Goal: Task Accomplishment & Management: Complete application form

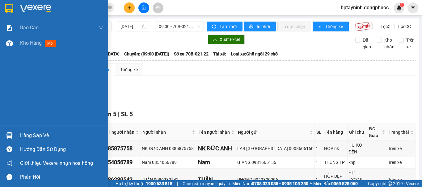
click at [31, 135] on div "Hàng sắp về" at bounding box center [61, 135] width 83 height 9
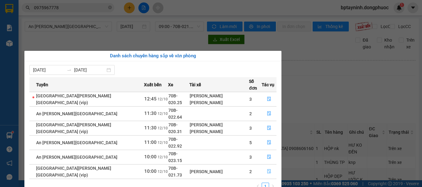
click at [267, 167] on button "button" at bounding box center [269, 172] width 14 height 10
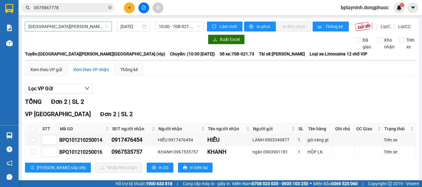
click at [97, 27] on span "Hồ Chí Minh - Tây Ninh (vip)" at bounding box center [68, 26] width 80 height 9
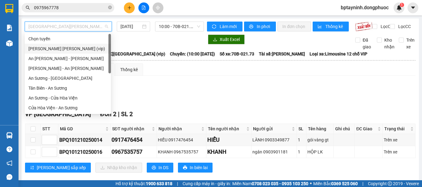
click at [76, 52] on div "Tây Ninh - Hồ Chí Minh (vip)" at bounding box center [67, 48] width 79 height 7
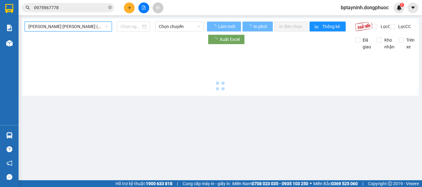
type input "[DATE]"
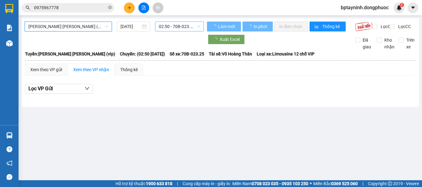
drag, startPoint x: 165, startPoint y: 28, endPoint x: 172, endPoint y: 32, distance: 7.6
click at [165, 28] on span "02:50 - 70B-023.25" at bounding box center [179, 26] width 41 height 9
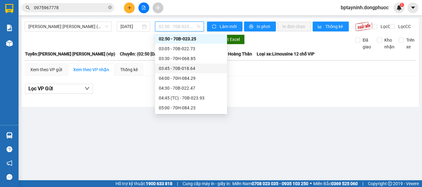
scroll to position [267, 0]
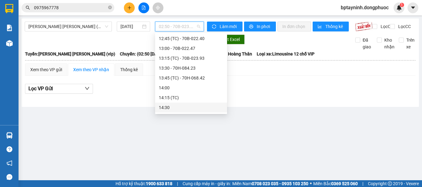
click at [214, 135] on main "Tây Ninh - Hồ Chí Minh (vip) 12/10/2025 02:50 - 70B-023.25 Làm mới In phơi In đ…" at bounding box center [211, 90] width 422 height 181
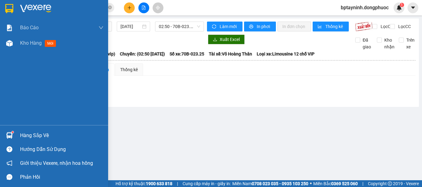
click at [28, 129] on div "Hàng sắp về" at bounding box center [54, 136] width 108 height 14
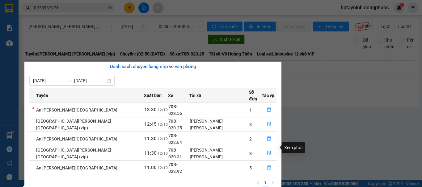
click at [267, 166] on icon "file-done" at bounding box center [269, 168] width 4 height 4
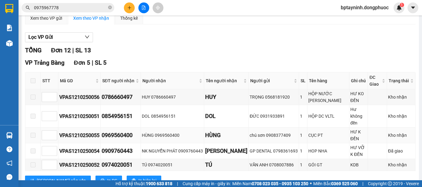
scroll to position [206, 0]
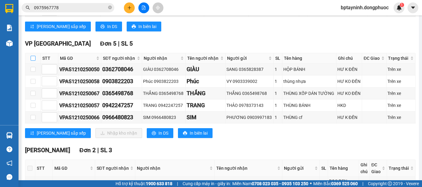
click at [33, 56] on input "checkbox" at bounding box center [33, 58] width 5 height 5
checkbox input "true"
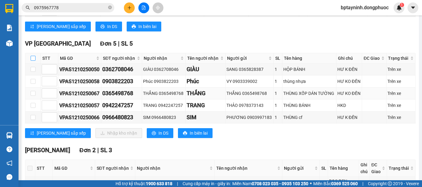
checkbox input "true"
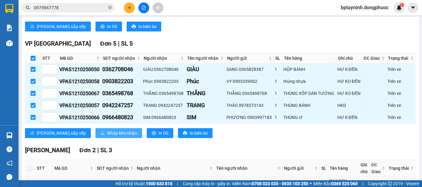
click at [107, 130] on span "Nhập kho nhận" at bounding box center [122, 133] width 30 height 7
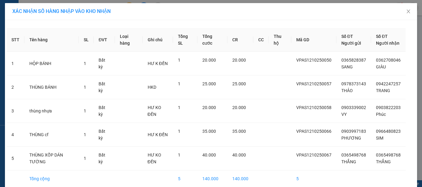
scroll to position [35, 0]
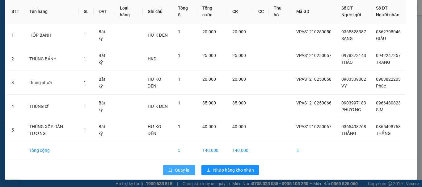
click at [177, 170] on span "Quay lại" at bounding box center [182, 170] width 15 height 7
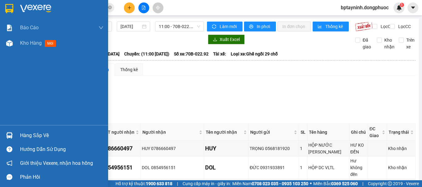
click at [37, 134] on div "Hàng sắp về" at bounding box center [61, 135] width 83 height 9
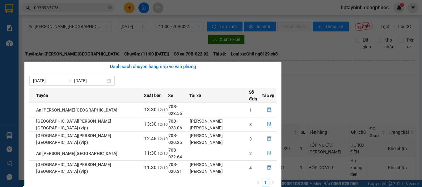
drag, startPoint x: 268, startPoint y: 134, endPoint x: 264, endPoint y: 138, distance: 5.5
click at [266, 149] on button "button" at bounding box center [269, 154] width 14 height 10
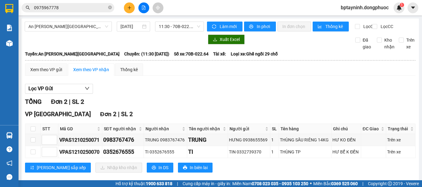
scroll to position [15, 0]
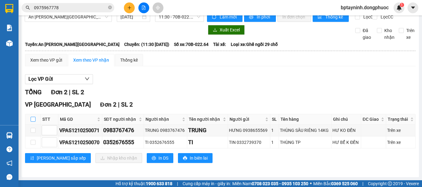
drag, startPoint x: 33, startPoint y: 118, endPoint x: 70, endPoint y: 143, distance: 44.8
click at [33, 118] on input "checkbox" at bounding box center [33, 119] width 5 height 5
checkbox input "true"
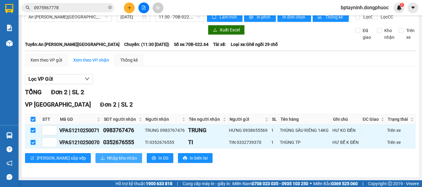
click at [107, 158] on span "Nhập kho nhận" at bounding box center [122, 158] width 30 height 7
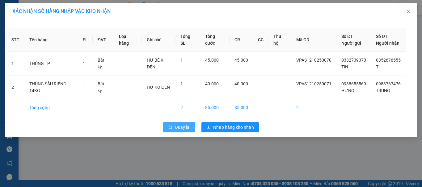
click at [180, 129] on span "Quay lại" at bounding box center [182, 127] width 15 height 7
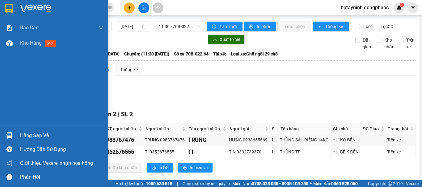
click at [23, 134] on div "Hàng sắp về" at bounding box center [61, 135] width 83 height 9
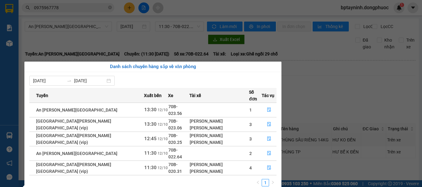
click at [81, 40] on section "Kết quả tìm kiếm ( 2 ) Bộ lọc Mã ĐH Trạng thái Món hàng Tổng cước Chưa cước Nhã…" at bounding box center [211, 93] width 422 height 187
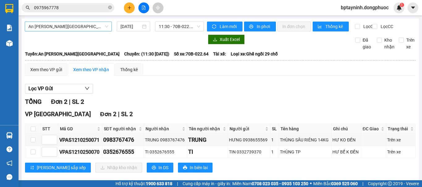
click at [64, 25] on span "An Sương - [GEOGRAPHIC_DATA]" at bounding box center [68, 26] width 80 height 9
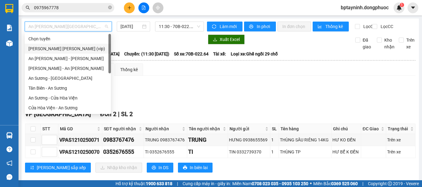
click at [84, 49] on div "Tây Ninh - Hồ Chí Minh (vip)" at bounding box center [67, 48] width 79 height 7
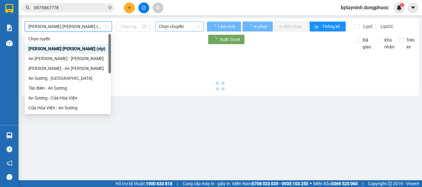
type input "[DATE]"
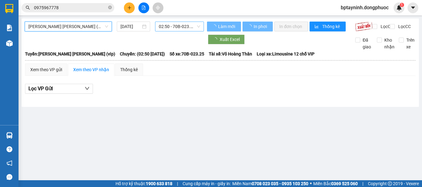
click at [177, 27] on span "02:50 - 70B-023.25" at bounding box center [179, 26] width 41 height 9
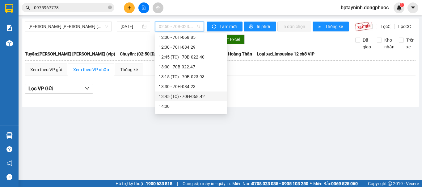
scroll to position [300, 0]
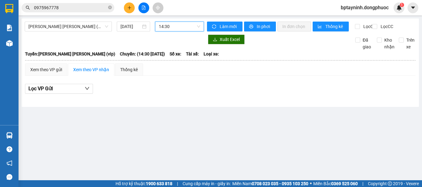
click at [173, 25] on span "14:30" at bounding box center [179, 26] width 41 height 9
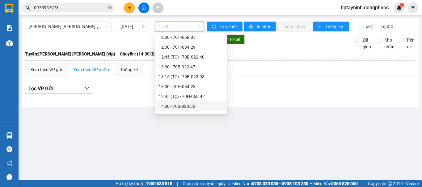
scroll to position [300, 0]
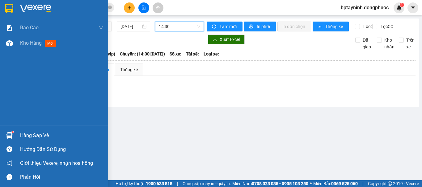
drag, startPoint x: 26, startPoint y: 134, endPoint x: 45, endPoint y: 128, distance: 20.1
click at [27, 134] on div "Hàng sắp về" at bounding box center [61, 135] width 83 height 9
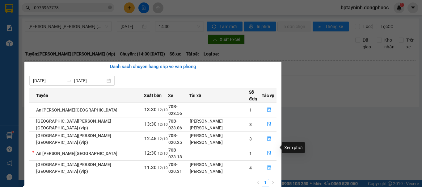
click at [267, 166] on icon "file-done" at bounding box center [269, 168] width 4 height 4
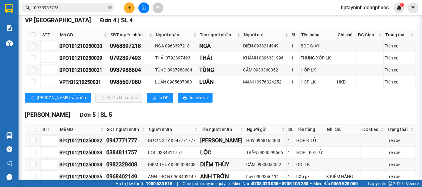
scroll to position [43, 0]
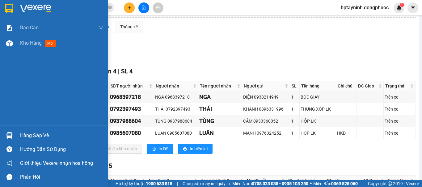
click at [41, 133] on div "Hàng sắp về" at bounding box center [61, 135] width 83 height 9
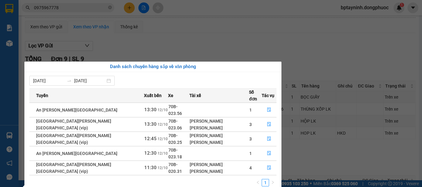
drag, startPoint x: 236, startPoint y: 40, endPoint x: 200, endPoint y: 3, distance: 51.3
click at [236, 39] on section "Kết quả tìm kiếm ( 2 ) Bộ lọc Mã ĐH Trạng thái Món hàng Tổng cước Chưa cước Nhã…" at bounding box center [211, 93] width 422 height 187
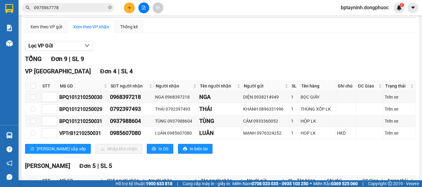
click at [131, 6] on button at bounding box center [129, 7] width 11 height 11
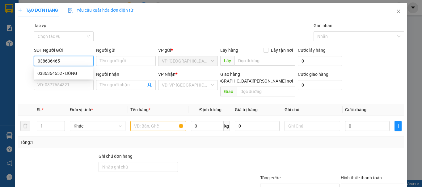
type input "0386364652"
click at [72, 72] on div "0386364652 - BÔNG" at bounding box center [63, 73] width 52 height 7
type input "BÔNG"
type input "0923136789"
type input "THANH THẢO"
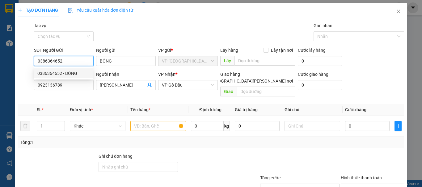
type input "20.000"
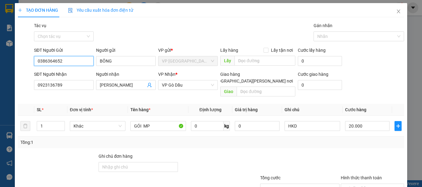
click at [82, 64] on input "0386364652" at bounding box center [64, 61] width 60 height 10
type input "0386364652"
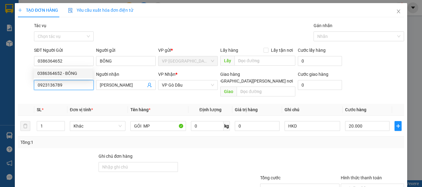
drag, startPoint x: 50, startPoint y: 88, endPoint x: 16, endPoint y: 93, distance: 34.3
click at [16, 93] on div "TẠO ĐƠN HÀNG Yêu cầu xuất hóa đơn điện tử Transit Pickup Surcharge Ids Transit …" at bounding box center [211, 115] width 392 height 225
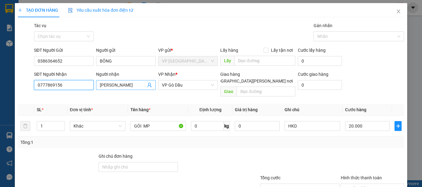
type input "0777869156"
drag, startPoint x: 128, startPoint y: 84, endPoint x: 94, endPoint y: 92, distance: 34.8
click at [101, 90] on div "Người nhận THANH THẢO THANH THẢO" at bounding box center [126, 82] width 60 height 22
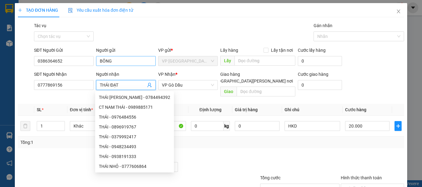
type input "THÁI ĐẠT"
drag, startPoint x: 115, startPoint y: 64, endPoint x: 76, endPoint y: 62, distance: 39.5
click at [76, 62] on div "SĐT Người Gửi 0386364652 Người gửi BÔNG BÔNG VP gửi * VP Tây Ninh Lấy hàng Lấy …" at bounding box center [219, 58] width 372 height 22
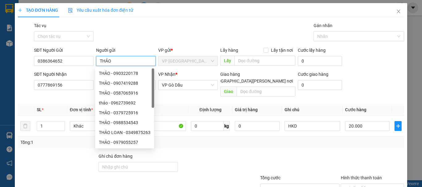
type input "THẢO"
click at [165, 40] on div "Gói vận chuyển * Tiêu chuẩn Tác vụ Chọn tác vụ Gán nhãn Nhãn" at bounding box center [219, 33] width 372 height 22
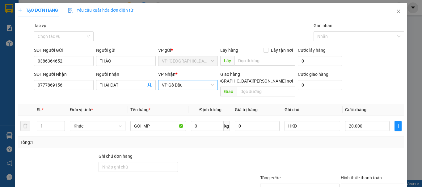
drag, startPoint x: 212, startPoint y: 86, endPoint x: 209, endPoint y: 85, distance: 3.1
click at [212, 85] on div "VP Gò Dầu" at bounding box center [188, 85] width 60 height 10
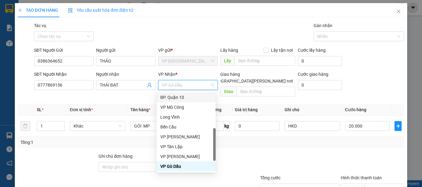
click at [179, 92] on body "Kết quả tìm kiếm ( 2 ) Bộ lọc Mã ĐH Trạng thái Món hàng Tổng cước Chưa cước Nhã…" at bounding box center [211, 93] width 422 height 187
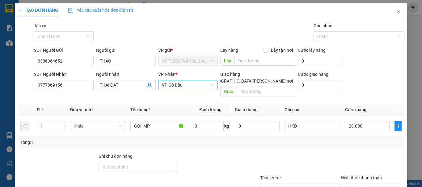
click at [182, 85] on span "VP Gò Dầu" at bounding box center [188, 85] width 52 height 9
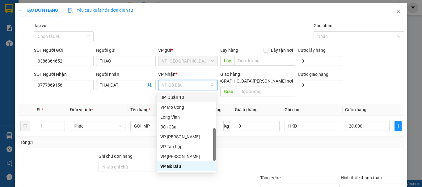
click at [179, 97] on div "BP. Quận 10" at bounding box center [186, 97] width 52 height 7
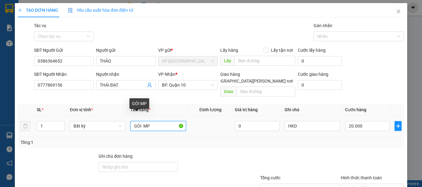
drag, startPoint x: 150, startPoint y: 122, endPoint x: 140, endPoint y: 124, distance: 9.7
click at [140, 124] on input "GÓI MP" at bounding box center [158, 126] width 56 height 10
type input "GÓI QA"
drag, startPoint x: 387, startPoint y: 113, endPoint x: 373, endPoint y: 120, distance: 16.0
click at [392, 116] on td at bounding box center [398, 126] width 12 height 21
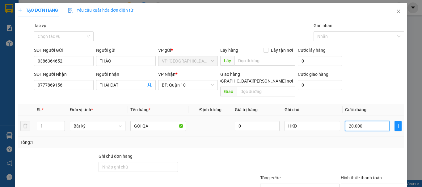
click at [372, 121] on input "20.000" at bounding box center [367, 126] width 44 height 10
type input "3"
type input "30"
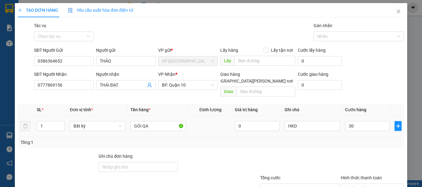
type input "30.000"
click at [315, 142] on div "Transit Pickup Surcharge Ids Transit Deliver Surcharge Ids Transit Deliver Surc…" at bounding box center [211, 122] width 386 height 201
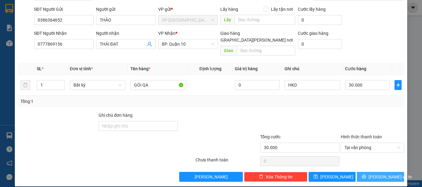
drag, startPoint x: 377, startPoint y: 169, endPoint x: 365, endPoint y: 170, distance: 11.8
click at [376, 174] on span "Lưu và In" at bounding box center [389, 177] width 43 height 7
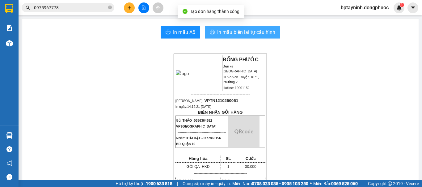
click at [244, 31] on span "In mẫu biên lai tự cấu hình" at bounding box center [246, 32] width 58 height 8
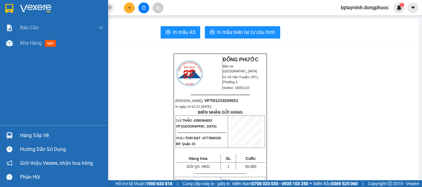
click at [26, 134] on div "Hàng sắp về" at bounding box center [61, 135] width 83 height 9
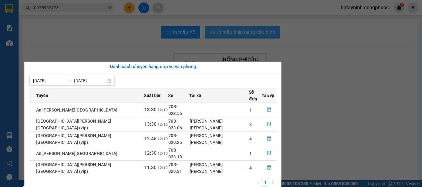
click at [229, 34] on section "Kết quả tìm kiếm ( 2 ) Bộ lọc Mã ĐH Trạng thái Món hàng Tổng cước Chưa cước Nhã…" at bounding box center [211, 93] width 422 height 187
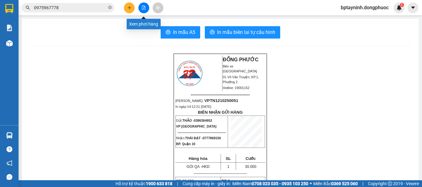
click at [143, 8] on icon "file-add" at bounding box center [143, 8] width 4 height 4
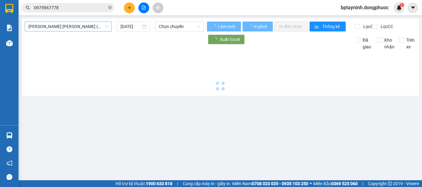
click at [93, 26] on span "Tây Ninh - Hồ Chí Minh (vip)" at bounding box center [68, 26] width 80 height 9
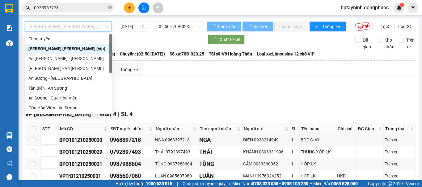
click at [83, 51] on div "Tây Ninh - Hồ Chí Minh (vip)" at bounding box center [68, 48] width 80 height 7
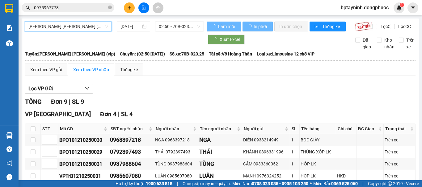
click at [198, 27] on span "02:50 - 70B-023.25" at bounding box center [179, 26] width 41 height 9
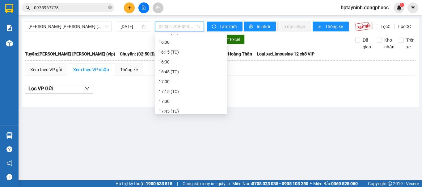
scroll to position [309, 0]
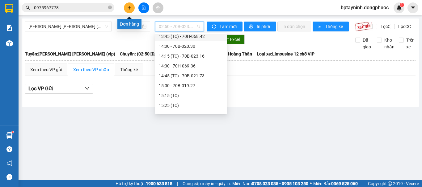
click at [130, 5] on button at bounding box center [129, 7] width 11 height 11
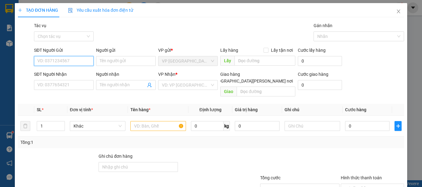
click at [85, 61] on input "SĐT Người Gửi" at bounding box center [64, 61] width 60 height 10
click at [70, 73] on div "0968262752 - THÚY" at bounding box center [67, 73] width 61 height 7
type input "0968262752"
type input "THÚY"
type input "0944557884"
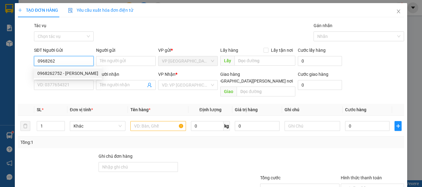
type input "THÁI"
type input "20.000"
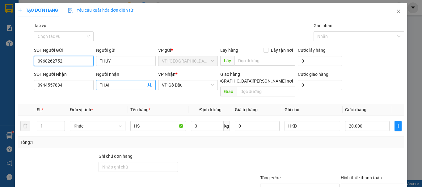
type input "0968262752"
click at [149, 87] on icon "user-add" at bounding box center [149, 85] width 4 height 5
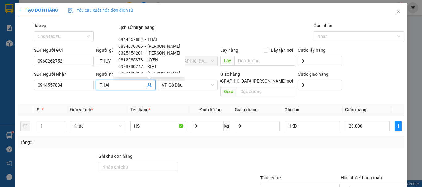
drag, startPoint x: 158, startPoint y: 45, endPoint x: 167, endPoint y: 43, distance: 9.4
click at [158, 44] on span "QUỲNH ANH" at bounding box center [163, 46] width 33 height 5
type input "0834070366"
type input "QUỲNH ANH"
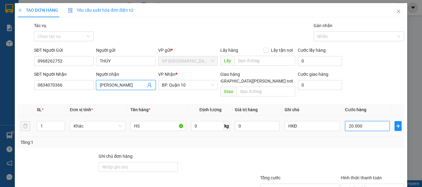
click at [363, 121] on input "20.000" at bounding box center [367, 126] width 44 height 10
type input "3"
type input "30"
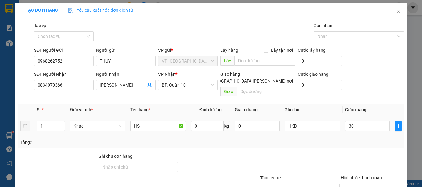
type input "30.000"
click at [361, 137] on div "Tổng: 1" at bounding box center [211, 143] width 386 height 12
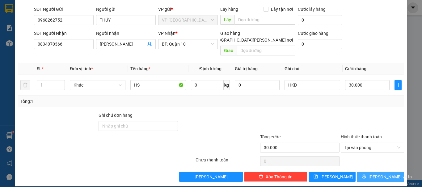
click at [376, 174] on span "Lưu và In" at bounding box center [389, 177] width 43 height 7
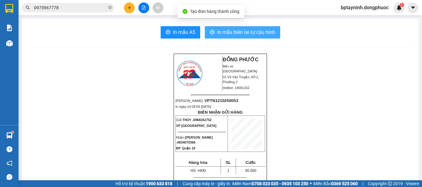
click at [251, 35] on span "In mẫu biên lai tự cấu hình" at bounding box center [246, 32] width 58 height 8
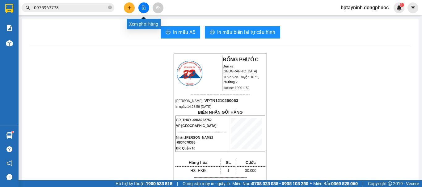
click at [142, 8] on icon "file-add" at bounding box center [143, 8] width 4 height 4
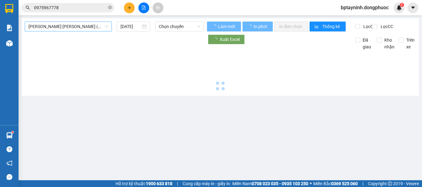
click at [73, 26] on span "Tây Ninh - Hồ Chí Minh (vip)" at bounding box center [68, 26] width 80 height 9
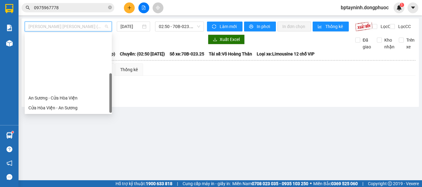
scroll to position [69, 0]
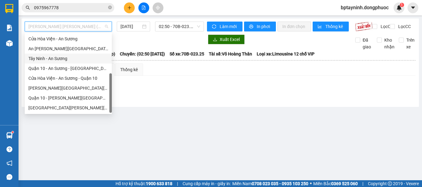
click at [72, 61] on div "Tây Ninh - An Sương" at bounding box center [68, 58] width 80 height 7
type input "[DATE]"
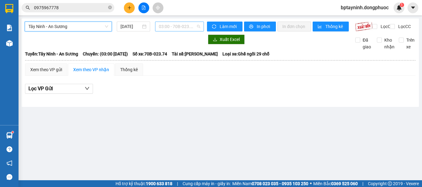
click at [195, 28] on span "03:00 - 70B-023.74" at bounding box center [179, 26] width 41 height 9
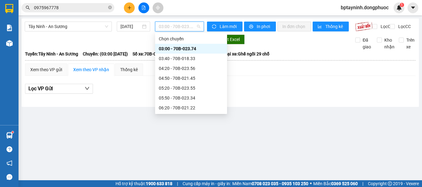
scroll to position [206, 0]
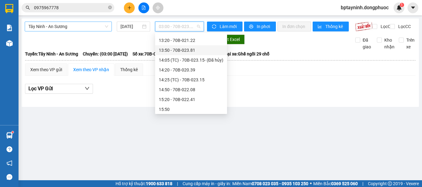
click at [96, 26] on span "Tây Ninh - An Sương" at bounding box center [68, 26] width 80 height 9
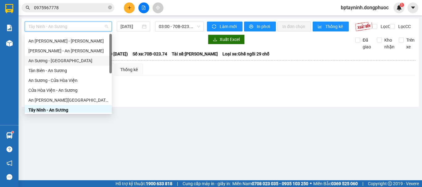
scroll to position [0, 0]
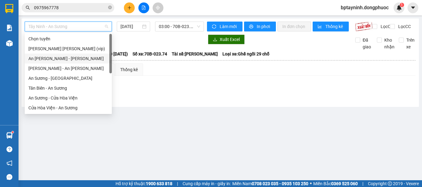
click at [82, 49] on div "Tây Ninh - Hồ Chí Minh (vip)" at bounding box center [68, 48] width 80 height 7
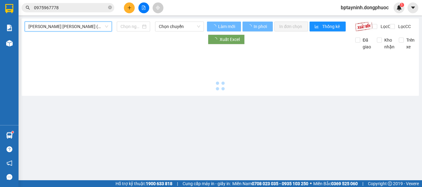
type input "[DATE]"
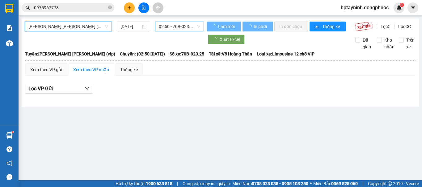
click at [177, 25] on span "02:50 - 70B-023.25" at bounding box center [179, 26] width 41 height 9
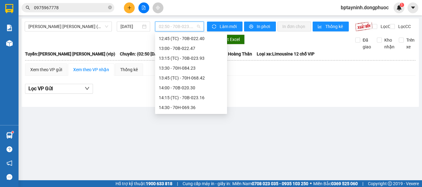
scroll to position [319, 0]
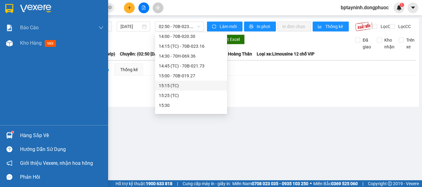
click at [43, 135] on div "Hàng sắp về" at bounding box center [61, 135] width 83 height 9
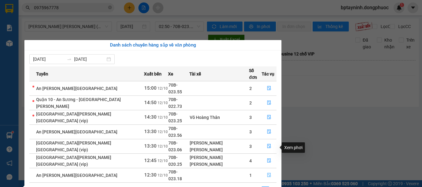
click at [267, 173] on icon "file-done" at bounding box center [269, 175] width 4 height 4
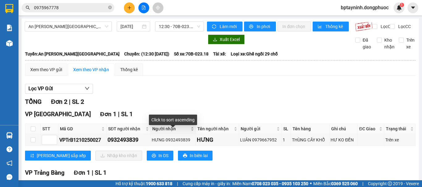
scroll to position [52, 0]
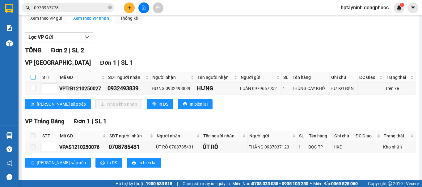
click at [33, 80] on label at bounding box center [33, 77] width 5 height 7
click at [33, 80] on input "checkbox" at bounding box center [33, 77] width 5 height 5
checkbox input "true"
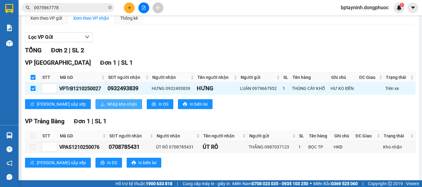
click at [107, 107] on span "Nhập kho nhận" at bounding box center [122, 104] width 30 height 7
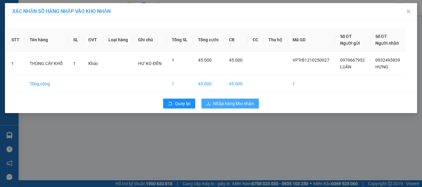
click at [243, 101] on span "Nhập hàng kho nhận" at bounding box center [233, 103] width 41 height 7
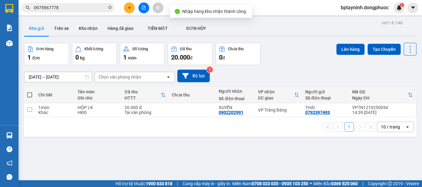
click at [287, 55] on div "Đơn hàng 1 đơn Khối lượng 0 kg Số lượng 1 món Đã thu 20.000 đ Chưa thu 0 đ Lên …" at bounding box center [220, 54] width 392 height 22
click at [126, 6] on button at bounding box center [129, 7] width 11 height 11
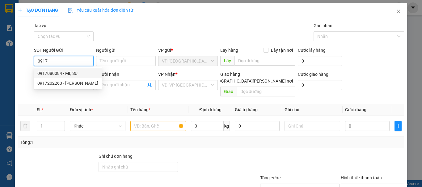
drag, startPoint x: 63, startPoint y: 72, endPoint x: 67, endPoint y: 77, distance: 6.6
click at [63, 72] on div "0917080084 - MẸ SU" at bounding box center [67, 73] width 61 height 7
type input "0917080084"
type input "MẸ SU"
type input "0988561427"
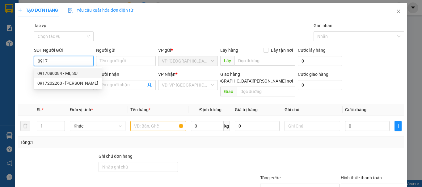
type input "HOA"
type input "20.000"
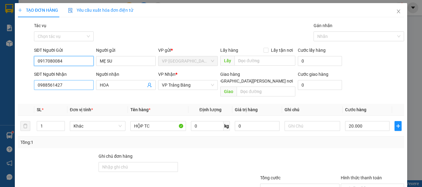
type input "0917080084"
drag, startPoint x: 80, startPoint y: 81, endPoint x: 0, endPoint y: 103, distance: 82.7
click at [0, 103] on div "TẠO ĐƠN HÀNG Yêu cầu xuất hóa đơn điện tử Transit Pickup Surcharge Ids Transit …" at bounding box center [211, 93] width 422 height 187
type input "0763447970"
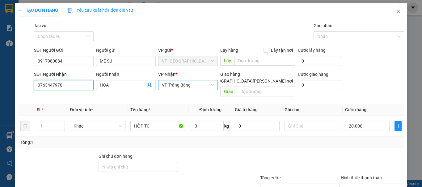
click at [194, 84] on span "VP Trảng Bàng" at bounding box center [188, 85] width 52 height 9
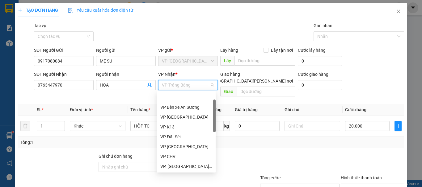
scroll to position [20, 0]
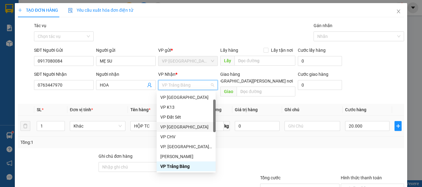
click at [188, 127] on div "VP Phước Đông" at bounding box center [186, 127] width 52 height 7
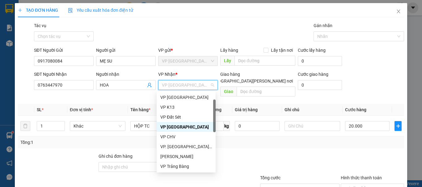
click at [188, 127] on div "VP Phước Đông" at bounding box center [186, 127] width 52 height 7
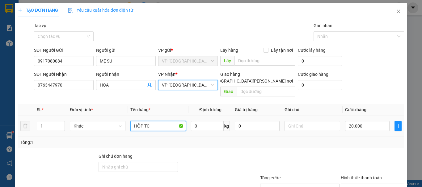
click at [152, 121] on input "HỘP TC" at bounding box center [158, 126] width 56 height 10
type input "THÙNG TC"
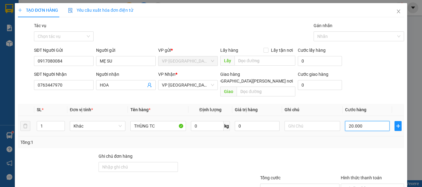
drag, startPoint x: 364, startPoint y: 121, endPoint x: 357, endPoint y: 119, distance: 7.0
click at [364, 121] on input "20.000" at bounding box center [367, 126] width 44 height 10
type input "2"
type input "25"
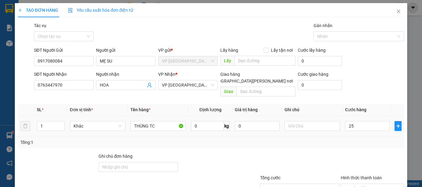
type input "25.000"
click at [358, 139] on div "Tổng: 1" at bounding box center [210, 142] width 381 height 7
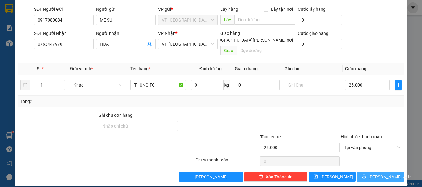
click at [373, 174] on span "Lưu và In" at bounding box center [389, 177] width 43 height 7
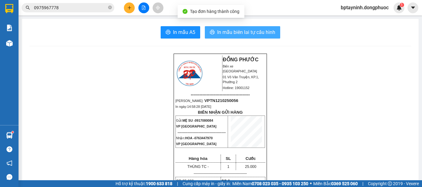
click at [250, 32] on span "In mẫu biên lai tự cấu hình" at bounding box center [246, 32] width 58 height 8
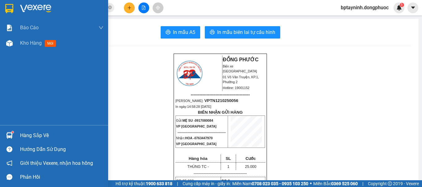
click at [40, 133] on div "Hàng sắp về" at bounding box center [61, 135] width 83 height 9
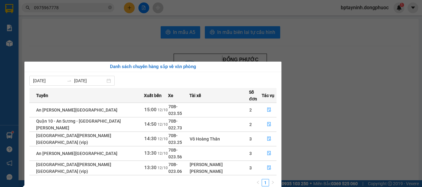
click at [121, 30] on section "Kết quả tìm kiếm ( 2 ) Bộ lọc Mã ĐH Trạng thái Món hàng Tổng cước Chưa cước Nhã…" at bounding box center [211, 93] width 422 height 187
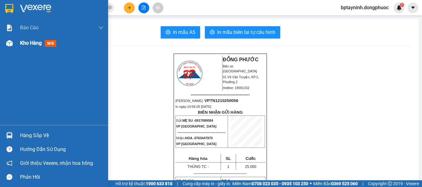
click at [32, 42] on span "Kho hàng" at bounding box center [31, 43] width 22 height 6
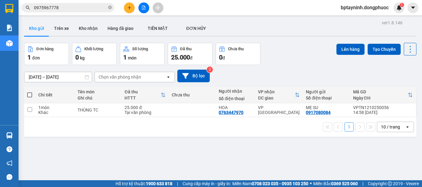
click at [293, 43] on div "Đơn hàng 1 đơn Khối lượng 0 kg Số lượng 1 món Đã thu 25.000 đ Chưa thu 0 đ Lên …" at bounding box center [220, 54] width 392 height 22
click at [395, 133] on div "1 10 / trang open" at bounding box center [220, 127] width 392 height 20
click at [395, 129] on div "10 / trang" at bounding box center [391, 127] width 28 height 10
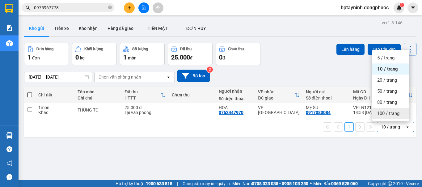
click at [387, 112] on span "100 / trang" at bounding box center [388, 114] width 22 height 6
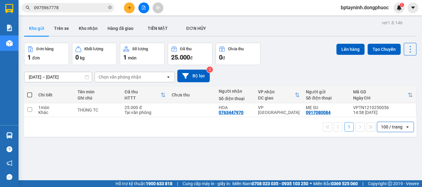
click at [145, 10] on button at bounding box center [143, 7] width 11 height 11
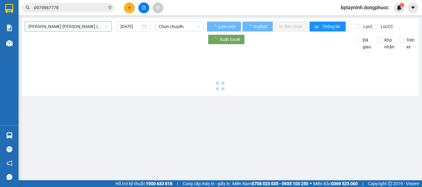
click at [82, 24] on span "Tây Ninh - Hồ Chí Minh (vip)" at bounding box center [68, 26] width 80 height 9
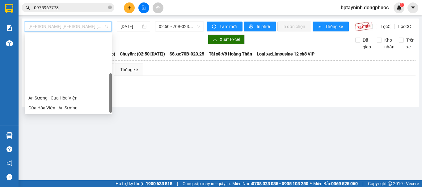
scroll to position [69, 0]
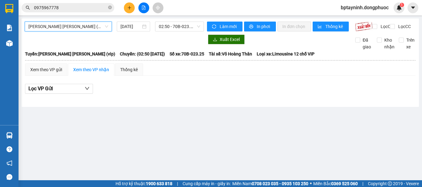
click at [12, 41] on img at bounding box center [9, 43] width 6 height 6
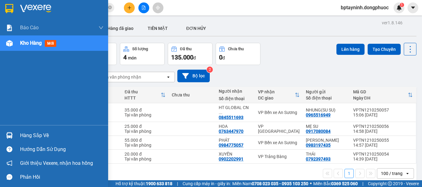
drag, startPoint x: 15, startPoint y: 136, endPoint x: 22, endPoint y: 136, distance: 7.1
click at [14, 136] on div "Hàng sắp về" at bounding box center [54, 136] width 108 height 14
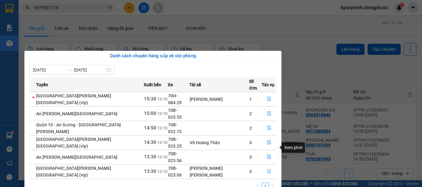
click at [267, 170] on icon "file-done" at bounding box center [269, 172] width 4 height 4
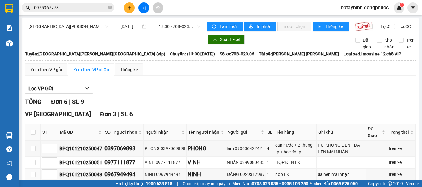
scroll to position [52, 0]
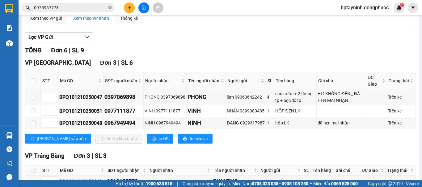
click at [130, 7] on icon "plus" at bounding box center [129, 8] width 4 height 4
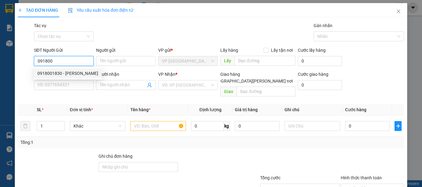
drag, startPoint x: 63, startPoint y: 73, endPoint x: 65, endPoint y: 83, distance: 9.5
click at [63, 73] on div "0918001830 - KHOA" at bounding box center [67, 73] width 61 height 7
type input "0918001830"
type input "KHOA"
type input "0909826088"
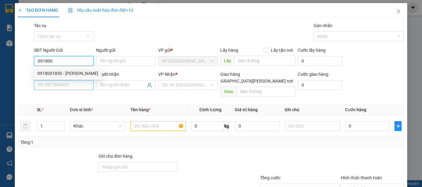
type input "A HỮU"
type input "20.000"
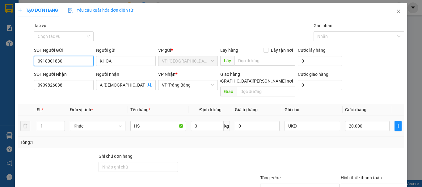
scroll to position [41, 0]
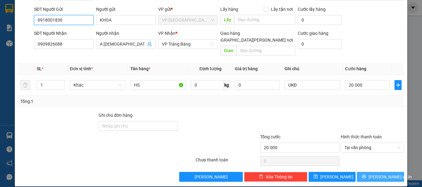
type input "0918001830"
click at [375, 174] on span "Lưu và In" at bounding box center [389, 177] width 43 height 7
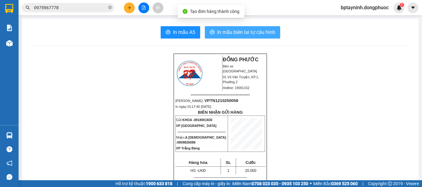
click at [221, 28] on button "In mẫu biên lai tự cấu hình" at bounding box center [242, 32] width 75 height 12
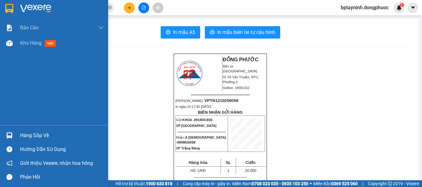
click at [10, 134] on img at bounding box center [9, 135] width 6 height 6
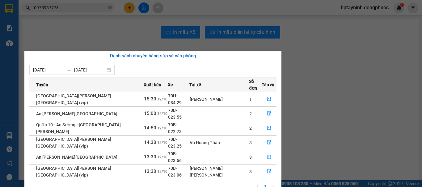
click at [267, 155] on icon "file-done" at bounding box center [269, 157] width 4 height 4
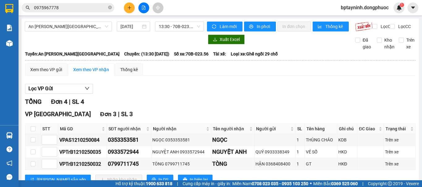
scroll to position [52, 0]
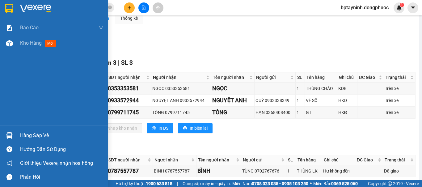
drag, startPoint x: 19, startPoint y: 133, endPoint x: 103, endPoint y: 121, distance: 85.2
click at [19, 133] on div "Hàng sắp về" at bounding box center [54, 136] width 108 height 14
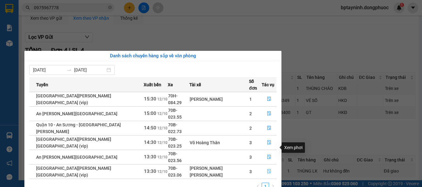
click at [269, 167] on button "button" at bounding box center [269, 172] width 14 height 10
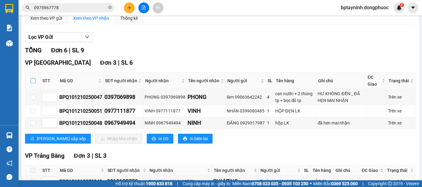
click at [31, 83] on input "checkbox" at bounding box center [33, 80] width 5 height 5
checkbox input "true"
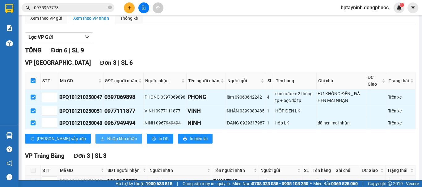
click at [107, 142] on span "Nhập kho nhận" at bounding box center [122, 139] width 30 height 7
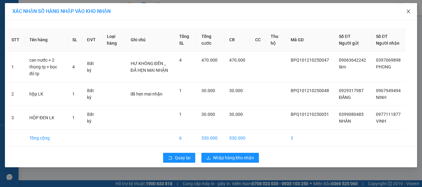
click at [406, 13] on icon "close" at bounding box center [408, 11] width 5 height 5
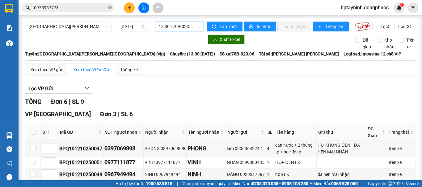
click at [182, 27] on span "13:30 - 70B-023.06" at bounding box center [179, 26] width 41 height 9
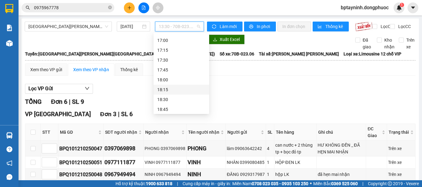
scroll to position [399, 0]
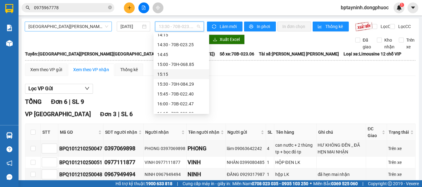
click at [68, 28] on span "Hồ Chí Minh - Tây Ninh (vip)" at bounding box center [68, 26] width 80 height 9
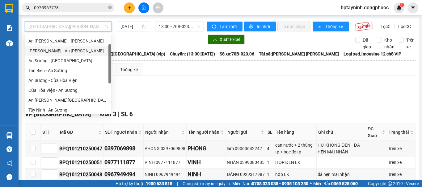
scroll to position [0, 0]
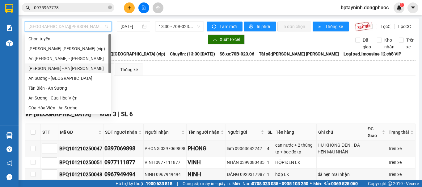
drag, startPoint x: 72, startPoint y: 50, endPoint x: 92, endPoint y: 44, distance: 20.7
click at [72, 50] on div "Tây Ninh - Hồ Chí Minh (vip)" at bounding box center [67, 48] width 79 height 7
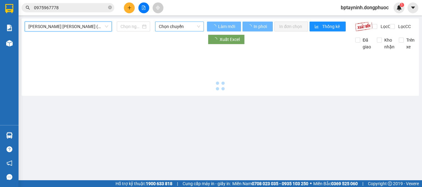
click at [168, 27] on span "Chọn chuyến" at bounding box center [179, 26] width 41 height 9
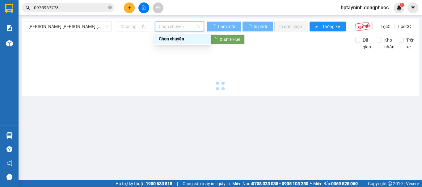
type input "[DATE]"
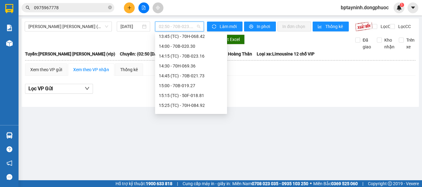
scroll to position [360, 0]
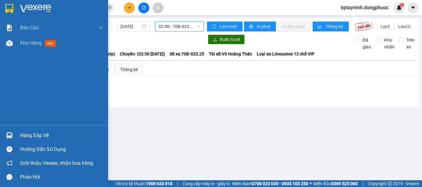
click at [23, 135] on div "Hàng sắp về" at bounding box center [61, 135] width 83 height 9
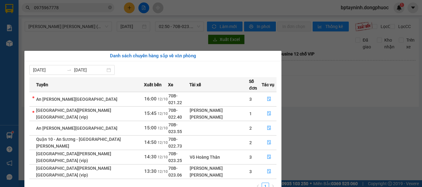
click at [322, 106] on section "Kết quả tìm kiếm ( 2 ) Bộ lọc Mã ĐH Trạng thái Món hàng Tổng cước Chưa cước Nhã…" at bounding box center [211, 93] width 422 height 187
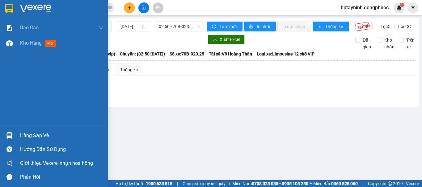
drag, startPoint x: 27, startPoint y: 136, endPoint x: 40, endPoint y: 131, distance: 13.4
click at [28, 136] on div "Hàng sắp về" at bounding box center [61, 135] width 83 height 9
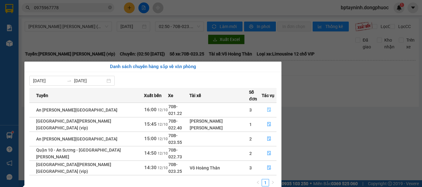
click at [267, 108] on span "file-done" at bounding box center [269, 110] width 4 height 5
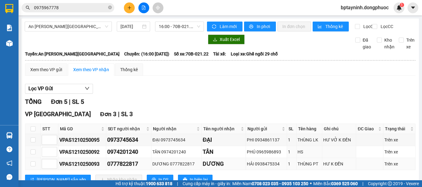
scroll to position [52, 0]
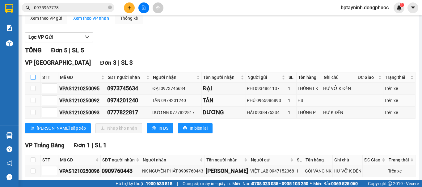
drag, startPoint x: 34, startPoint y: 81, endPoint x: 69, endPoint y: 112, distance: 46.6
click at [33, 80] on input "checkbox" at bounding box center [33, 77] width 5 height 5
checkbox input "true"
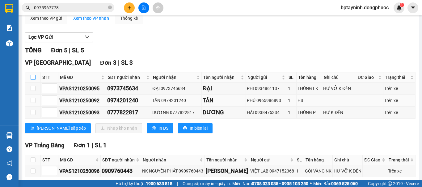
checkbox input "true"
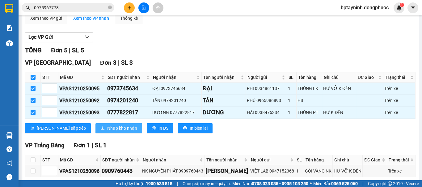
click at [107, 131] on span "Nhập kho nhận" at bounding box center [122, 128] width 30 height 7
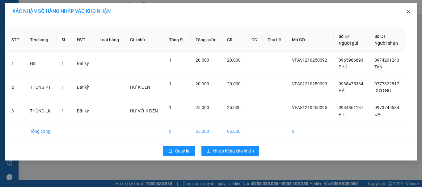
click at [407, 11] on icon "close" at bounding box center [408, 11] width 5 height 5
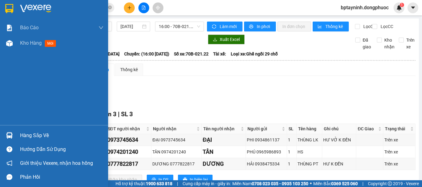
drag, startPoint x: 15, startPoint y: 137, endPoint x: 33, endPoint y: 133, distance: 18.3
click at [16, 137] on div "Hàng sắp về" at bounding box center [54, 136] width 108 height 14
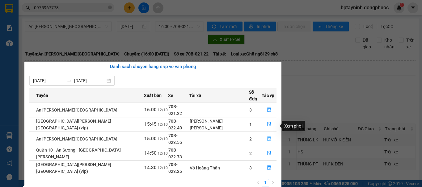
click at [268, 137] on icon "file-done" at bounding box center [269, 139] width 4 height 4
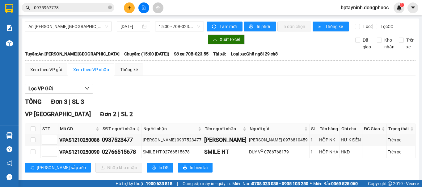
scroll to position [52, 0]
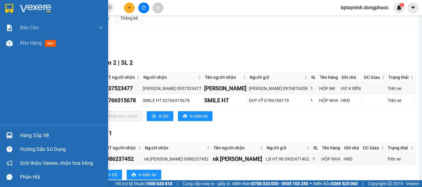
click at [30, 128] on div "Hàng sắp về Hướng dẫn sử dụng Giới thiệu Vexere, nhận hoa hồng Phản hồi" at bounding box center [54, 154] width 108 height 59
click at [33, 133] on div "Hàng sắp về" at bounding box center [61, 135] width 83 height 9
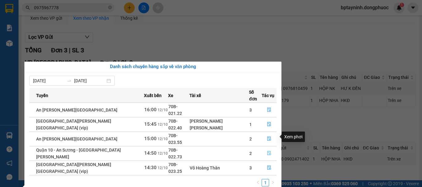
click at [267, 152] on icon "file-done" at bounding box center [269, 154] width 4 height 4
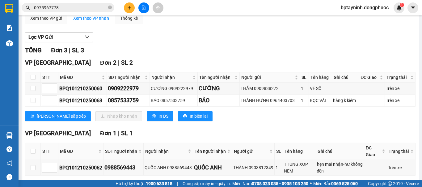
click at [25, 137] on span "VP Phước Đông" at bounding box center [58, 133] width 66 height 7
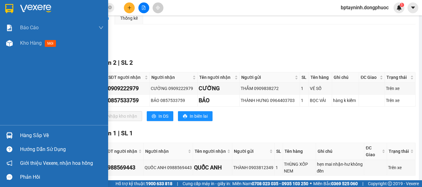
drag, startPoint x: 18, startPoint y: 134, endPoint x: 92, endPoint y: 121, distance: 75.3
click at [19, 135] on div "Hàng sắp về" at bounding box center [54, 136] width 108 height 14
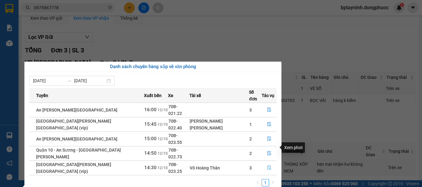
click at [269, 166] on icon "file-done" at bounding box center [269, 168] width 4 height 4
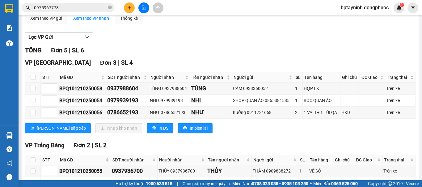
click at [31, 78] on th at bounding box center [32, 78] width 15 height 10
click at [31, 80] on input "checkbox" at bounding box center [33, 77] width 5 height 5
checkbox input "true"
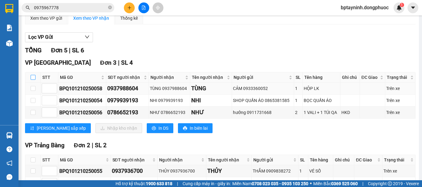
checkbox input "true"
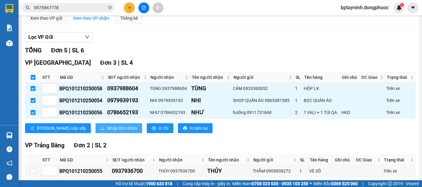
click at [107, 132] on span "Nhập kho nhận" at bounding box center [122, 128] width 30 height 7
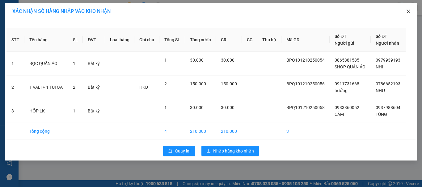
click at [408, 11] on icon "close" at bounding box center [407, 12] width 3 height 4
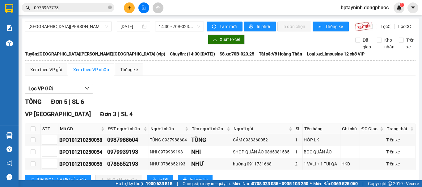
scroll to position [52, 0]
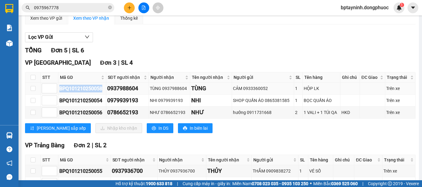
drag, startPoint x: 106, startPoint y: 94, endPoint x: 60, endPoint y: 96, distance: 46.3
click at [60, 95] on td "BPQ101210250058" at bounding box center [82, 89] width 48 height 12
copy div "BPQ101210250058"
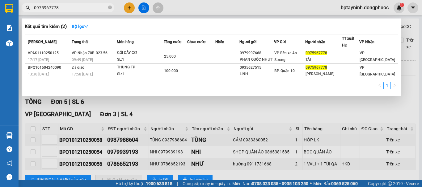
click at [68, 9] on input "0975967778" at bounding box center [70, 7] width 73 height 7
drag, startPoint x: 64, startPoint y: 7, endPoint x: 59, endPoint y: 16, distance: 9.4
click at [0, 12] on section "Kết quả tìm kiếm ( 2 ) Bộ lọc Mã ĐH Trạng thái Món hàng Tổng cước Chưa cước Nhã…" at bounding box center [211, 93] width 422 height 187
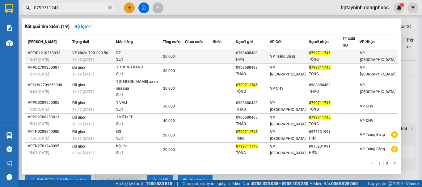
type input "0799711745"
click at [106, 52] on span "VP Nhận 70B-023.56" at bounding box center [90, 53] width 36 height 4
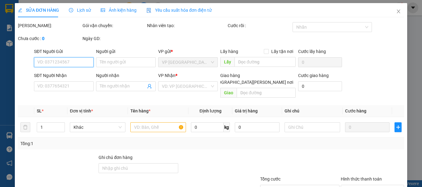
scroll to position [42, 0]
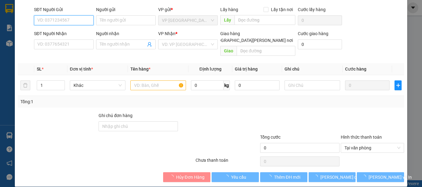
type input "0368408400"
type input "HẬN"
type input "0799711745"
type input "TÒNG"
type input "20.000"
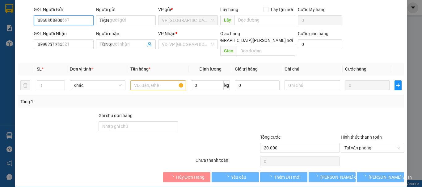
scroll to position [49, 0]
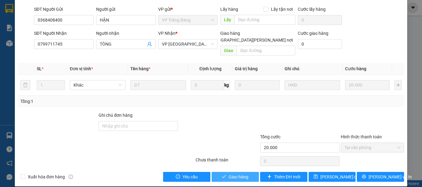
click at [240, 174] on span "Giao hàng" at bounding box center [238, 177] width 20 height 7
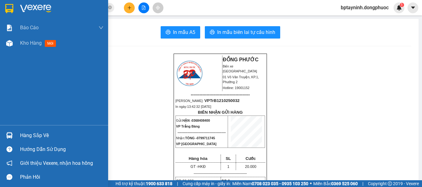
drag, startPoint x: 14, startPoint y: 136, endPoint x: 47, endPoint y: 134, distance: 32.5
click at [16, 136] on div "Hàng sắp về" at bounding box center [54, 136] width 108 height 14
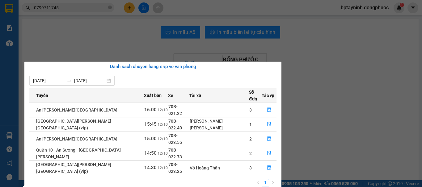
click at [129, 7] on section "Kết quả tìm kiếm ( 19 ) Bộ lọc Mã ĐH Trạng thái Món hàng Tổng cước Chưa cước Nh…" at bounding box center [211, 93] width 422 height 187
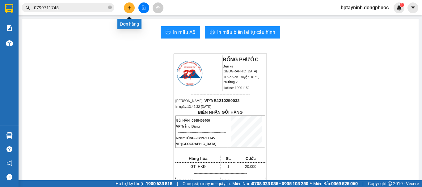
click at [129, 7] on icon "plus" at bounding box center [129, 8] width 4 height 4
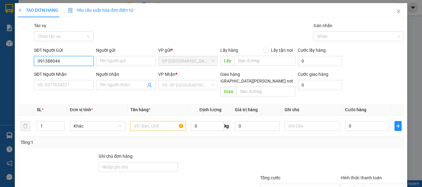
type input "0913880444"
click at [74, 70] on div "0913880444 - PHÚ" at bounding box center [63, 74] width 59 height 10
type input "PHÚ"
type input "0912987117"
type input "HẢI"
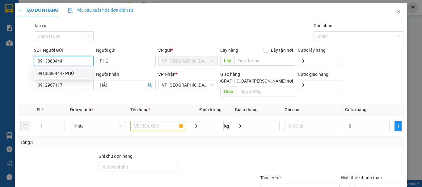
type input "20.000"
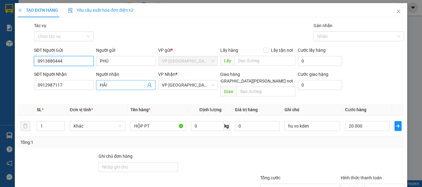
type input "0913880444"
click at [147, 87] on icon "user-add" at bounding box center [149, 85] width 5 height 5
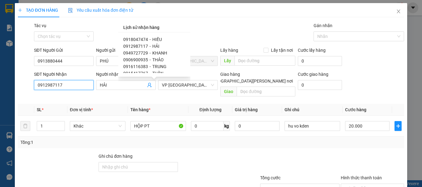
drag, startPoint x: 85, startPoint y: 87, endPoint x: 28, endPoint y: 93, distance: 56.8
click at [28, 93] on div "Transit Pickup Surcharge Ids Transit Deliver Surcharge Ids Transit Deliver Surc…" at bounding box center [211, 122] width 386 height 201
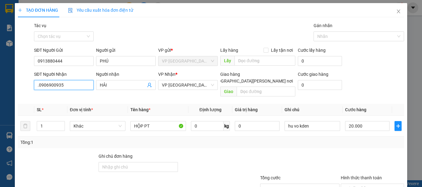
click at [40, 86] on input ".0906900935" at bounding box center [64, 85] width 60 height 10
type input "0906900935"
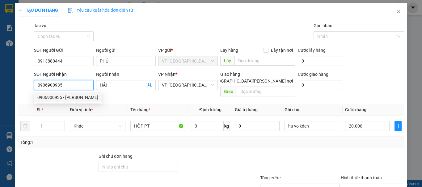
click at [77, 97] on div "0906900935 - THẢO" at bounding box center [67, 97] width 61 height 7
type input "THẢO"
type input "35.000"
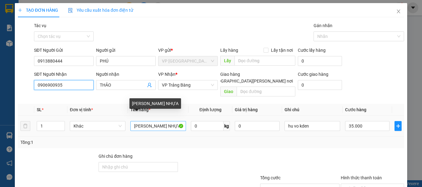
type input "0906900935"
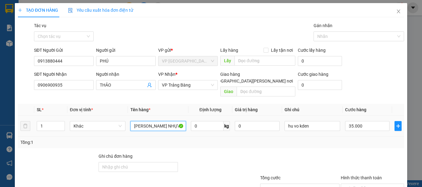
drag, startPoint x: 173, startPoint y: 120, endPoint x: 125, endPoint y: 127, distance: 48.1
click at [125, 127] on tr "1 Khác THÙNG BÌNH NHỰA 0 kg 0 hu vo kden 35.000" at bounding box center [211, 126] width 386 height 21
type input "KIỆN CÂY PK"
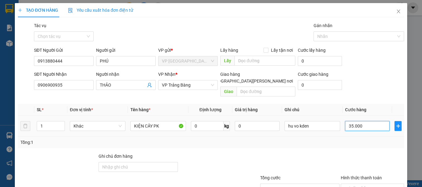
click at [365, 121] on input "35.000" at bounding box center [367, 126] width 44 height 10
type input "2"
type input "20"
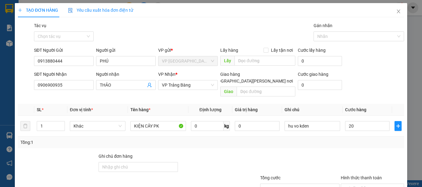
type input "20.000"
click at [370, 139] on div "Tổng: 1" at bounding box center [210, 142] width 381 height 7
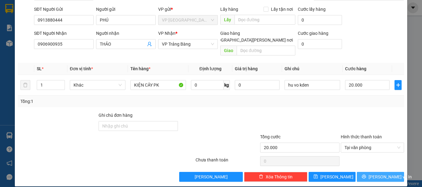
click at [377, 174] on span "Lưu và In" at bounding box center [389, 177] width 43 height 7
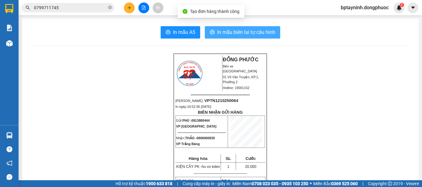
click at [225, 29] on span "In mẫu biên lai tự cấu hình" at bounding box center [246, 32] width 58 height 8
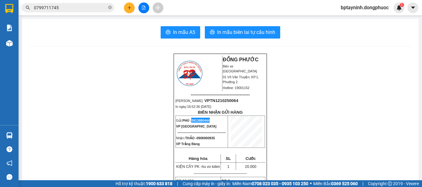
click at [190, 123] on p "Gửi: PHÚ - 0913880444" at bounding box center [201, 120] width 51 height 5
copy span "0913880444"
click at [134, 6] on button at bounding box center [129, 7] width 11 height 11
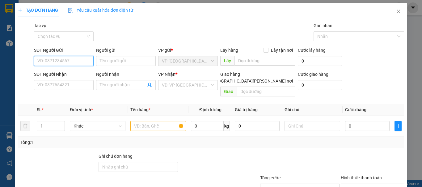
drag, startPoint x: 81, startPoint y: 56, endPoint x: 77, endPoint y: 62, distance: 7.3
click at [80, 56] on input "SĐT Người Gửi" at bounding box center [64, 61] width 60 height 10
paste input "0913880444"
type input "0913880444"
click at [71, 71] on div "0913880444 - PHÚ" at bounding box center [63, 73] width 52 height 7
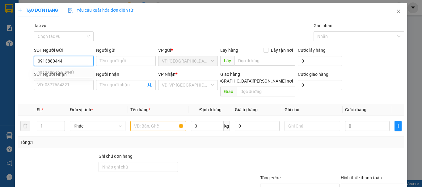
type input "PHÚ"
type input "0906900935"
type input "THẢO"
type input "20.000"
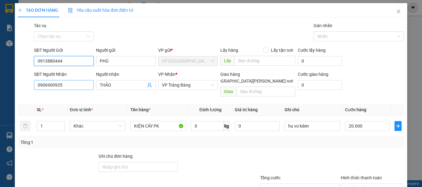
type input "0913880444"
click at [73, 86] on input "0906900935" at bounding box center [64, 85] width 60 height 10
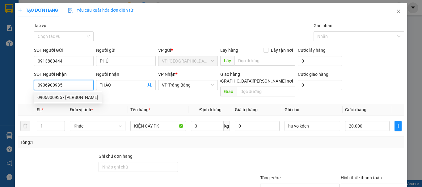
drag, startPoint x: 73, startPoint y: 87, endPoint x: 0, endPoint y: 94, distance: 73.2
click at [0, 94] on div "TẠO ĐƠN HÀNG Yêu cầu xuất hóa đơn điện tử Transit Pickup Surcharge Ids Transit …" at bounding box center [211, 93] width 422 height 187
click at [69, 98] on div "0916116383 - TRUNG" at bounding box center [67, 97] width 61 height 7
type input "0916116383"
type input "TRUNG"
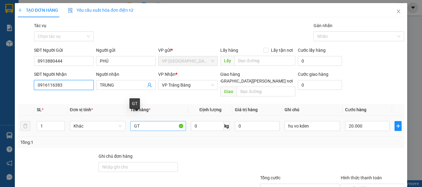
type input "0916116383"
drag, startPoint x: 152, startPoint y: 118, endPoint x: 126, endPoint y: 124, distance: 27.2
click at [126, 124] on tr "1 Khác GT 0 kg 0 hu vo kden 20.000" at bounding box center [211, 126] width 386 height 21
type input "THÙNG MÁY"
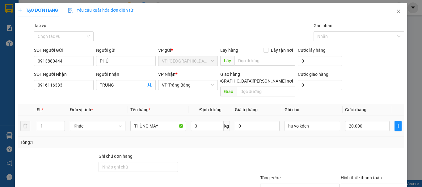
click at [345, 140] on div "Tổng: 1" at bounding box center [211, 143] width 386 height 12
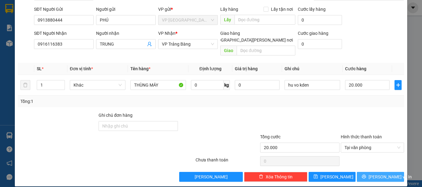
click at [370, 172] on button "Lưu và In" at bounding box center [380, 177] width 47 height 10
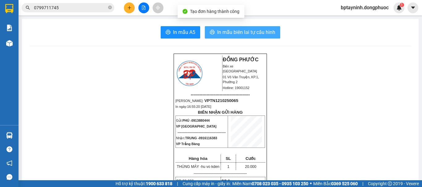
click at [225, 31] on span "In mẫu biên lai tự cấu hình" at bounding box center [246, 32] width 58 height 8
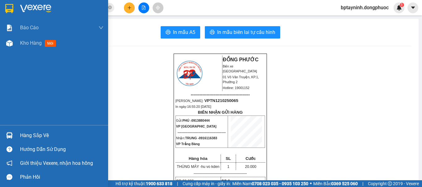
click at [17, 133] on div "Hàng sắp về" at bounding box center [54, 136] width 108 height 14
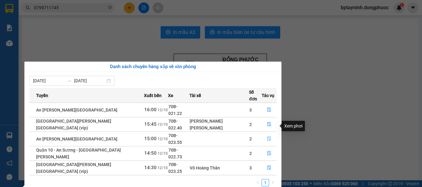
click at [267, 137] on icon "file-done" at bounding box center [269, 139] width 4 height 4
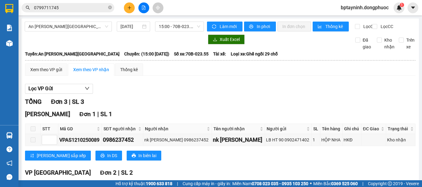
click at [127, 6] on button at bounding box center [129, 7] width 11 height 11
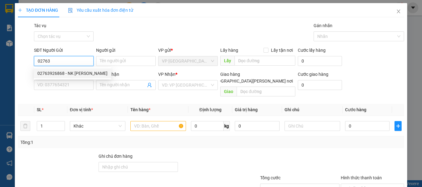
click at [71, 74] on div "02763926868 - NK NGÂN TÂM" at bounding box center [72, 73] width 70 height 7
type input "02763926868"
type input "NK NGÂN TÂM"
type input "0986549417"
type input "LABO MINH TÂM"
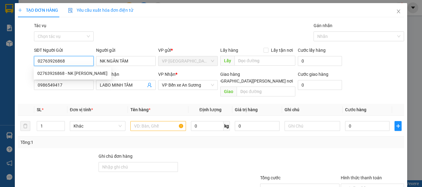
type input "20.000"
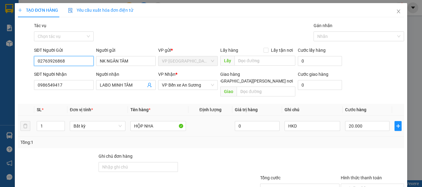
scroll to position [41, 0]
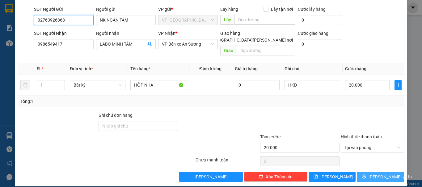
type input "02763926868"
drag, startPoint x: 376, startPoint y: 173, endPoint x: 374, endPoint y: 170, distance: 3.3
click at [376, 174] on span "Lưu và In" at bounding box center [389, 177] width 43 height 7
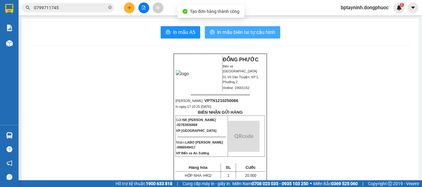
click at [223, 32] on span "In mẫu biên lai tự cấu hình" at bounding box center [246, 32] width 58 height 8
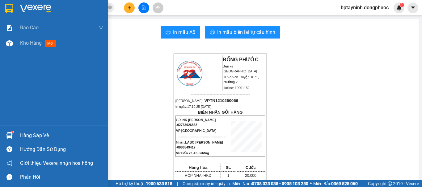
click at [12, 135] on img at bounding box center [9, 135] width 6 height 6
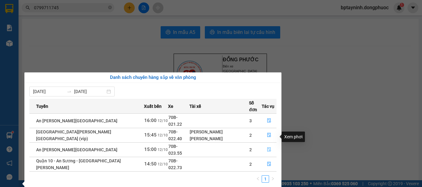
click at [268, 148] on icon "file-done" at bounding box center [269, 150] width 4 height 4
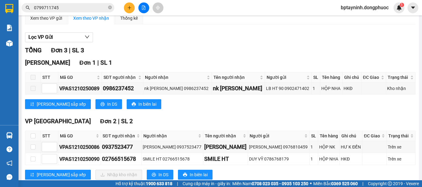
scroll to position [73, 0]
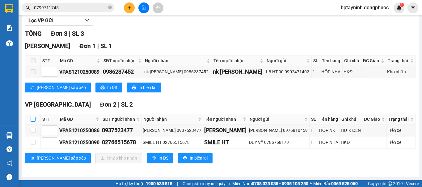
click at [33, 119] on input "checkbox" at bounding box center [33, 119] width 5 height 5
checkbox input "true"
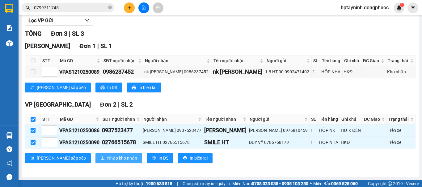
click at [107, 159] on span "Nhập kho nhận" at bounding box center [122, 158] width 30 height 7
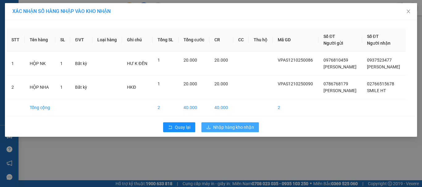
click at [227, 129] on span "Nhập hàng kho nhận" at bounding box center [233, 127] width 41 height 7
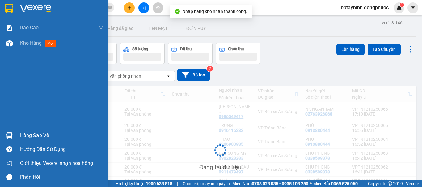
click at [8, 134] on img at bounding box center [9, 135] width 6 height 6
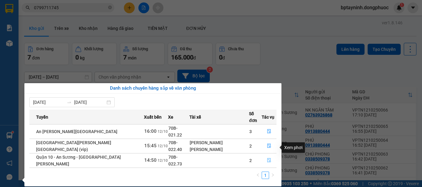
click at [267, 159] on icon "file-done" at bounding box center [269, 161] width 4 height 4
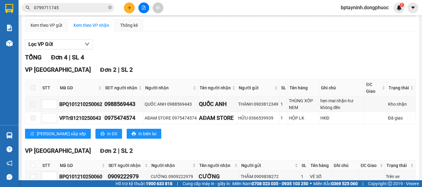
scroll to position [96, 0]
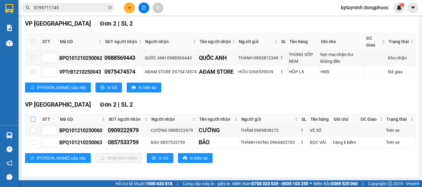
click at [33, 119] on input "checkbox" at bounding box center [33, 119] width 5 height 5
checkbox input "true"
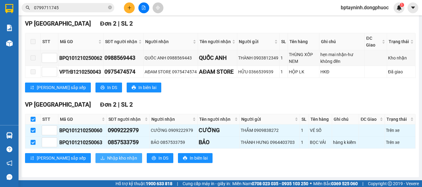
click at [108, 158] on span "Nhập kho nhận" at bounding box center [122, 158] width 30 height 7
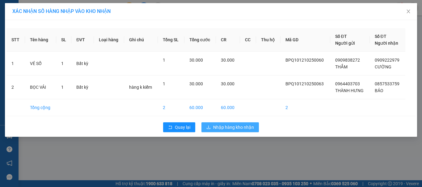
click at [231, 127] on span "Nhập hàng kho nhận" at bounding box center [233, 127] width 41 height 7
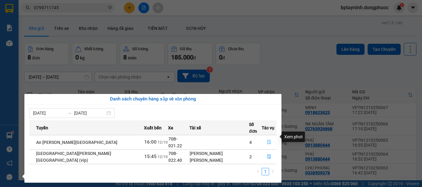
click at [267, 140] on icon "file-done" at bounding box center [269, 142] width 4 height 4
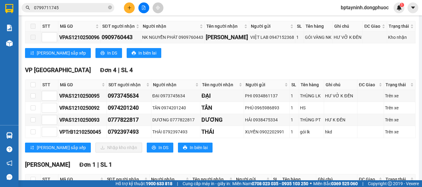
scroll to position [52, 0]
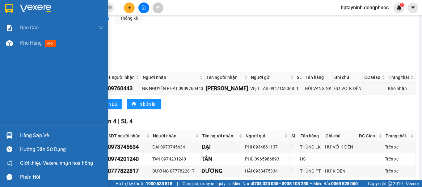
click at [24, 136] on div "Hàng sắp về" at bounding box center [61, 135] width 83 height 9
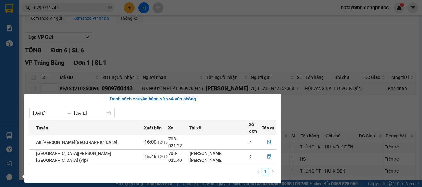
click at [251, 51] on section "Kết quả tìm kiếm ( 19 ) Bộ lọc Mã ĐH Trạng thái Món hàng Tổng cước Chưa cước Nh…" at bounding box center [211, 93] width 422 height 187
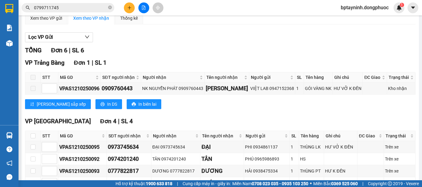
scroll to position [103, 0]
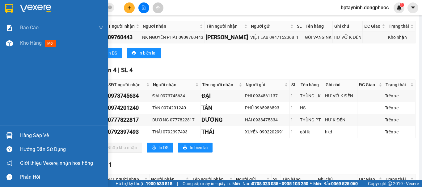
click at [23, 138] on div "Hàng sắp về" at bounding box center [61, 135] width 83 height 9
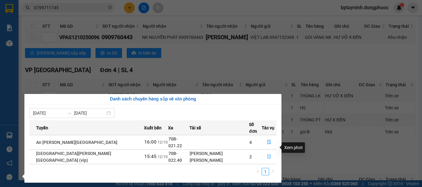
click at [267, 155] on icon "file-done" at bounding box center [269, 157] width 4 height 4
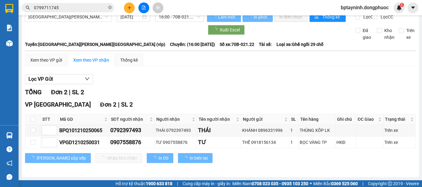
scroll to position [15, 0]
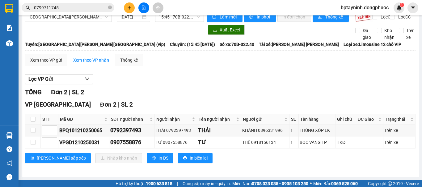
click at [230, 82] on div "Lọc VP Gửi" at bounding box center [220, 79] width 390 height 10
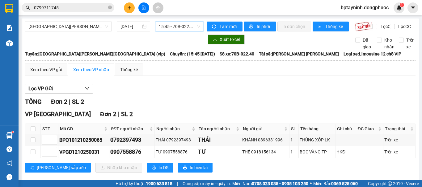
click at [169, 29] on span "15:45 - 70B-022.40" at bounding box center [179, 26] width 41 height 9
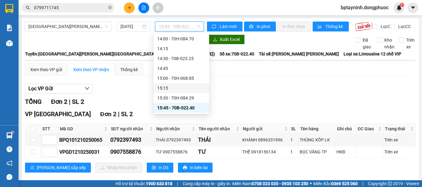
scroll to position [437, 0]
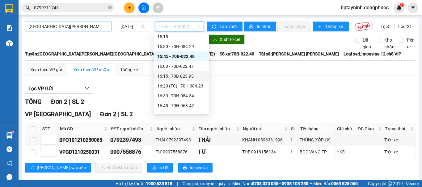
click at [89, 23] on span "Hồ Chí Minh - Tây Ninh (vip)" at bounding box center [68, 26] width 80 height 9
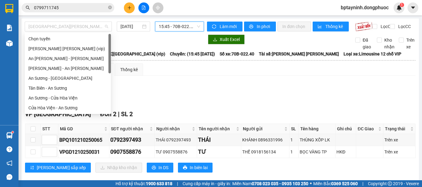
scroll to position [69, 0]
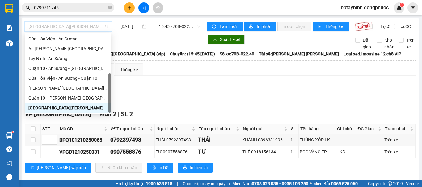
drag, startPoint x: 73, startPoint y: 111, endPoint x: 73, endPoint y: 100, distance: 11.7
click at [73, 111] on div "Hồ Chí Minh - Tây Ninh (vip)" at bounding box center [68, 108] width 86 height 10
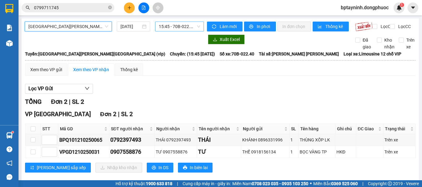
click at [184, 27] on span "15:45 - 70B-022.40" at bounding box center [179, 26] width 41 height 9
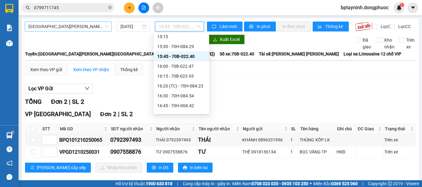
click at [77, 27] on span "Hồ Chí Minh - Tây Ninh (vip)" at bounding box center [68, 26] width 80 height 9
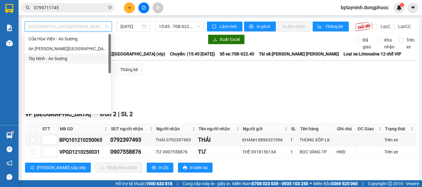
scroll to position [0, 0]
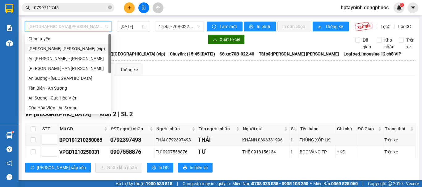
drag, startPoint x: 77, startPoint y: 50, endPoint x: 90, endPoint y: 49, distance: 13.0
click at [77, 49] on div "Tây Ninh - Hồ Chí Minh (vip)" at bounding box center [67, 48] width 79 height 7
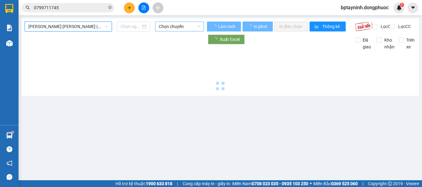
click at [172, 25] on span "Chọn chuyến" at bounding box center [179, 26] width 41 height 9
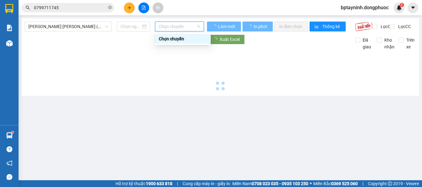
type input "[DATE]"
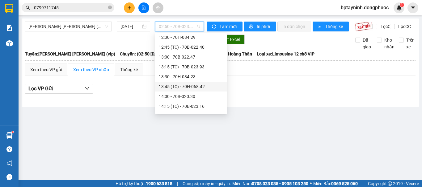
scroll to position [310, 0]
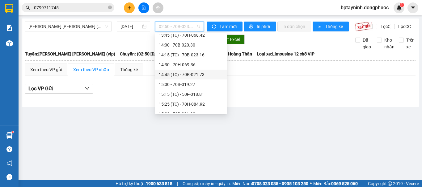
click at [200, 74] on div "14:45 (TC) - 70B-021.73" at bounding box center [191, 74] width 65 height 7
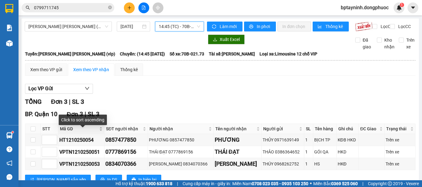
scroll to position [27, 0]
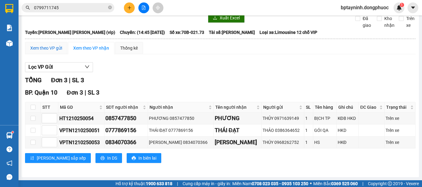
drag, startPoint x: 55, startPoint y: 45, endPoint x: 62, endPoint y: 49, distance: 8.0
click at [55, 45] on div "Xem theo VP gửi" at bounding box center [46, 48] width 32 height 7
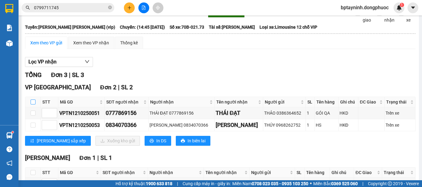
click at [31, 105] on input "checkbox" at bounding box center [33, 102] width 5 height 5
checkbox input "true"
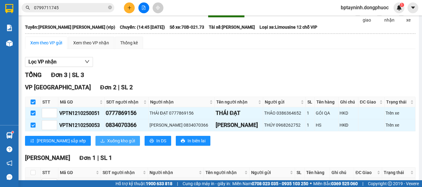
click at [107, 144] on span "Xuống kho gửi" at bounding box center [121, 141] width 28 height 7
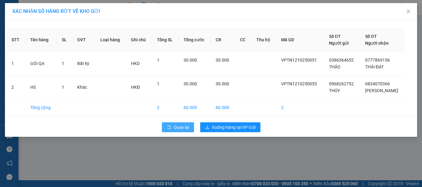
click at [180, 127] on span "Quay lại" at bounding box center [180, 127] width 15 height 7
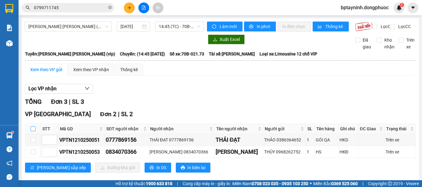
click at [31, 131] on input "checkbox" at bounding box center [33, 129] width 5 height 5
checkbox input "true"
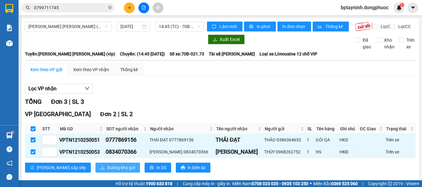
click at [107, 171] on span "Xuống kho gửi" at bounding box center [121, 168] width 28 height 7
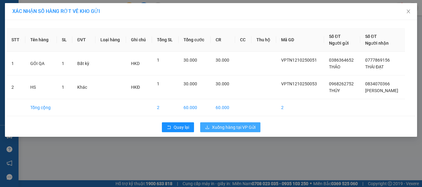
click at [228, 127] on span "Xuống hàng tại VP Gửi" at bounding box center [234, 127] width 44 height 7
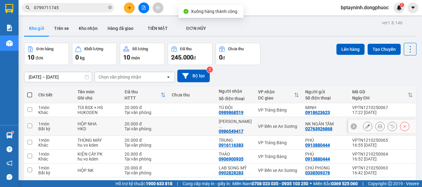
scroll to position [87, 0]
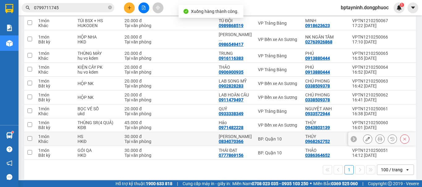
click at [270, 137] on div "BP. Quận 10" at bounding box center [278, 139] width 41 height 5
checkbox input "true"
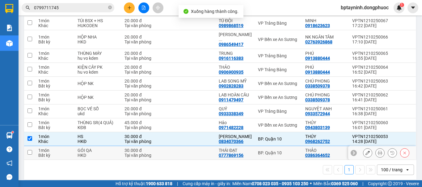
click at [273, 151] on div "BP. Quận 10" at bounding box center [278, 153] width 41 height 5
checkbox input "true"
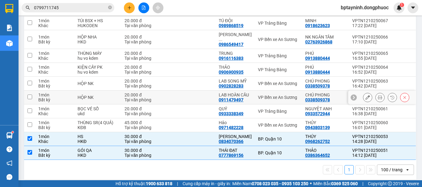
scroll to position [0, 0]
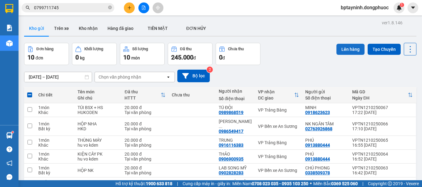
click at [356, 53] on button "Lên hàng" at bounding box center [350, 49] width 28 height 11
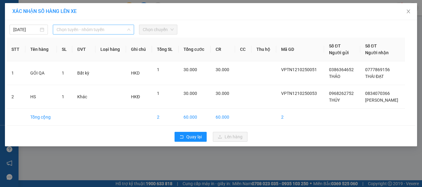
click at [86, 31] on span "Chọn tuyến - nhóm tuyến" at bounding box center [93, 29] width 74 height 9
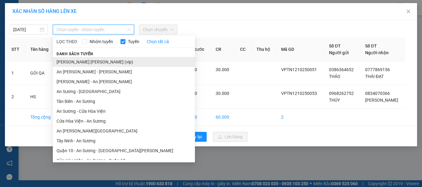
drag, startPoint x: 94, startPoint y: 62, endPoint x: 143, endPoint y: 37, distance: 55.2
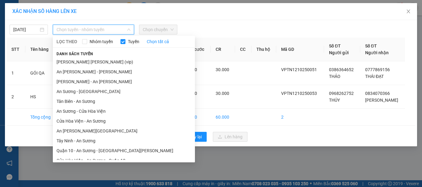
click at [94, 61] on li "Tây Ninh - Hồ Chí Minh (vip)" at bounding box center [124, 62] width 142 height 10
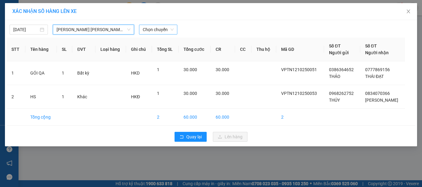
click at [147, 34] on div "Chọn chuyến" at bounding box center [158, 30] width 38 height 10
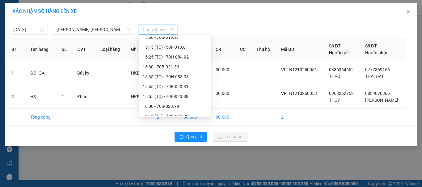
scroll to position [309, 0]
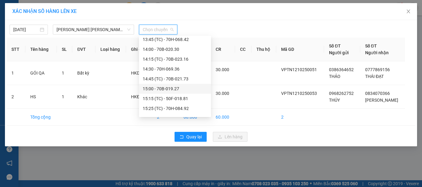
click at [168, 89] on div "15:00 - 70B-019.27" at bounding box center [175, 89] width 65 height 7
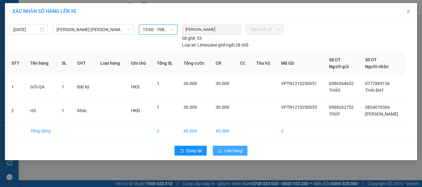
click at [228, 152] on span "Lên hàng" at bounding box center [233, 151] width 18 height 7
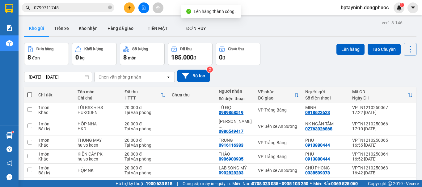
drag, startPoint x: 322, startPoint y: 46, endPoint x: 297, endPoint y: 54, distance: 26.3
click at [320, 48] on div "Đơn hàng 8 đơn Khối lượng 0 kg Số lượng 8 món Đã thu 185.000 đ Chưa thu 0 đ Lên…" at bounding box center [220, 54] width 392 height 22
click at [144, 9] on icon "file-add" at bounding box center [143, 8] width 4 height 4
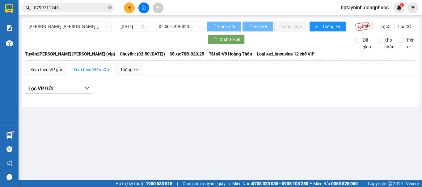
click at [105, 31] on div "Tây Ninh - Hồ Chí Minh (vip) 12/10/2025 02:50 - 70B-023.25" at bounding box center [114, 27] width 179 height 10
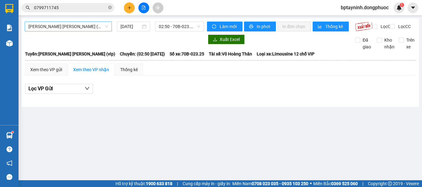
click at [97, 28] on span "Tây Ninh - Hồ Chí Minh (vip)" at bounding box center [68, 26] width 80 height 9
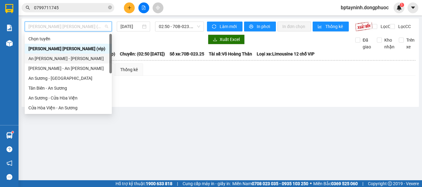
drag, startPoint x: 94, startPoint y: 56, endPoint x: 93, endPoint y: 52, distance: 4.1
click at [93, 53] on div "Chọn tuyến Tây Ninh - Hồ Chí Minh (vip) An Sương - Châu Thành Châu Thành - An S…" at bounding box center [68, 83] width 87 height 99
click at [93, 49] on div "Tây Ninh - Hồ Chí Minh (vip)" at bounding box center [68, 48] width 80 height 7
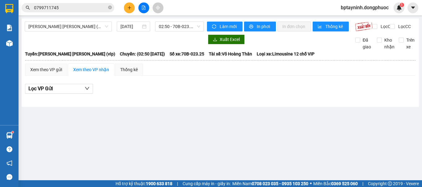
click at [196, 14] on div "Kết quả tìm kiếm ( 19 ) Bộ lọc Mã ĐH Trạng thái Món hàng Tổng cước Chưa cước Nh…" at bounding box center [211, 7] width 422 height 15
click at [189, 25] on span "02:50 - 70B-023.25" at bounding box center [179, 26] width 41 height 9
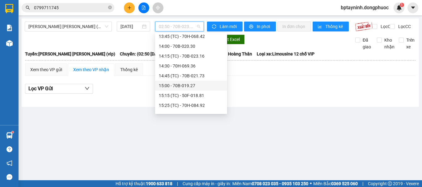
scroll to position [360, 0]
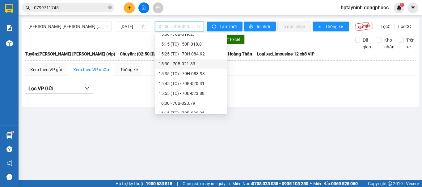
click at [203, 63] on div "15:30 - 70B-021.33" at bounding box center [191, 64] width 65 height 7
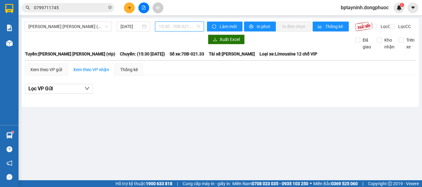
click at [195, 29] on span "15:30 - 70B-021.33" at bounding box center [179, 26] width 41 height 9
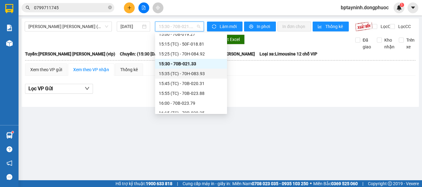
click at [200, 76] on div "15:35 (TC) - 70H-083.93" at bounding box center [191, 73] width 65 height 7
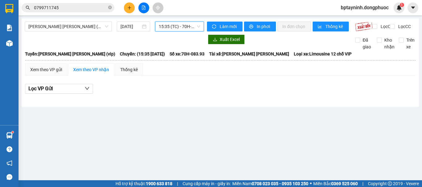
click at [190, 26] on span "15:35 (TC) - 70H-083.93" at bounding box center [179, 26] width 41 height 9
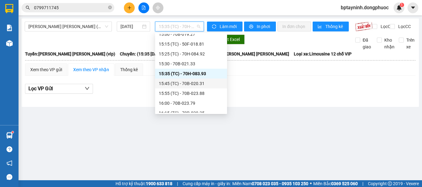
click at [197, 86] on div "15:45 (TC) - 70B-020.31" at bounding box center [191, 83] width 65 height 7
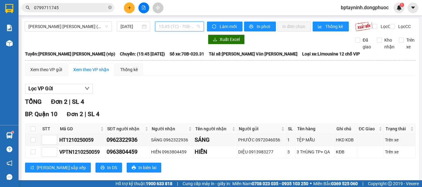
click at [196, 30] on span "15:45 (TC) - 70B-020.31" at bounding box center [179, 26] width 41 height 9
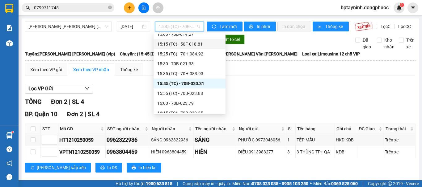
click at [192, 45] on div "15:15 (TC) - 50F-018.81" at bounding box center [189, 44] width 65 height 7
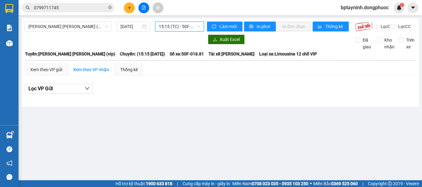
click at [189, 24] on span "15:15 (TC) - 50F-018.81" at bounding box center [179, 26] width 41 height 9
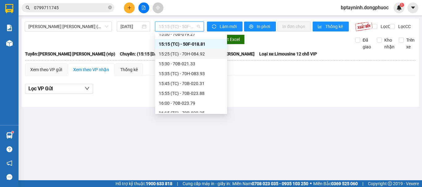
click at [198, 55] on div "15:25 (TC) - 70H-084.92" at bounding box center [191, 54] width 65 height 7
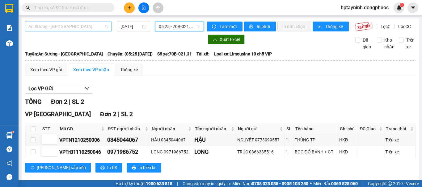
click at [100, 25] on span "An Sương - [GEOGRAPHIC_DATA]" at bounding box center [68, 26] width 80 height 9
click at [86, 28] on span "An Sương - Tân Biên" at bounding box center [68, 26] width 80 height 9
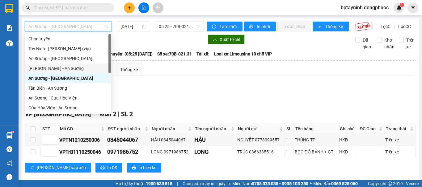
scroll to position [52, 0]
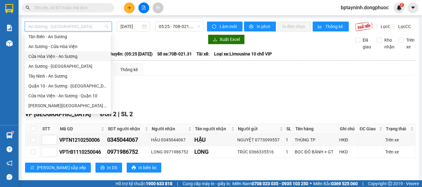
click at [54, 55] on div "Cửa Hòa Viện - An Sương" at bounding box center [67, 56] width 79 height 7
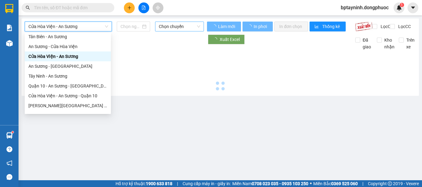
type input "[DATE]"
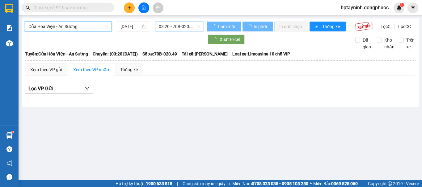
click at [182, 23] on span "03:20 - 70B-020.49" at bounding box center [179, 26] width 41 height 9
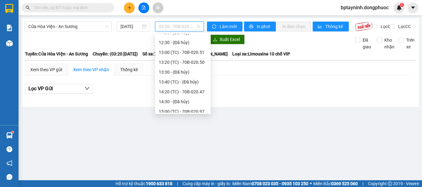
scroll to position [217, 0]
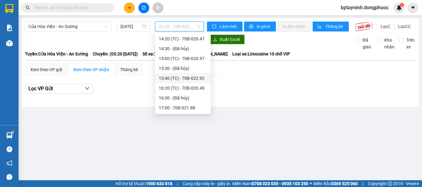
click at [249, 81] on div "Xem theo VP gửi Xem theo VP nhận Thống kê Lọc VP Gửi" at bounding box center [220, 82] width 390 height 37
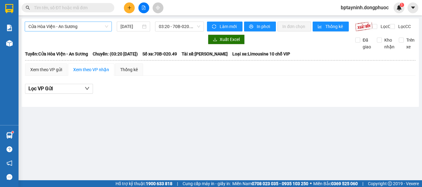
click at [100, 28] on span "Cửa Hòa Viện - An Sương" at bounding box center [68, 26] width 80 height 9
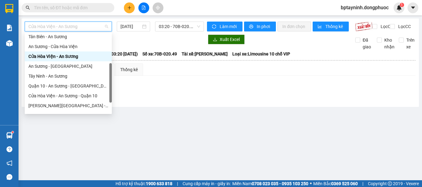
click at [80, 57] on div "Cửa Hòa Viện - An Sương" at bounding box center [68, 56] width 80 height 7
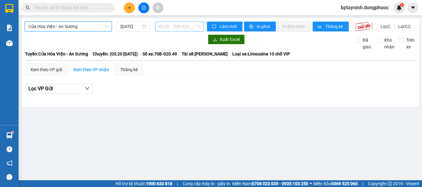
click at [174, 28] on span "03:20 - 70B-020.49" at bounding box center [179, 26] width 41 height 9
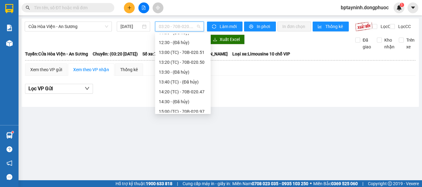
scroll to position [216, 0]
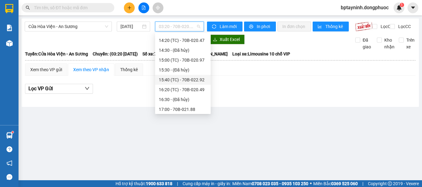
click at [86, 28] on span "Cửa Hòa Viện - An Sương" at bounding box center [68, 26] width 80 height 9
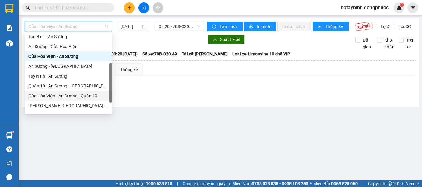
scroll to position [69, 0]
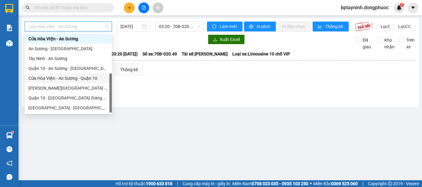
click at [57, 78] on div "Cửa Hòa Viện - An Sương - Quận 10" at bounding box center [68, 78] width 80 height 7
type input "[DATE]"
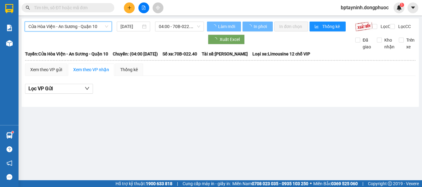
click at [173, 25] on span "04:00 - 70B-022.40" at bounding box center [179, 26] width 41 height 9
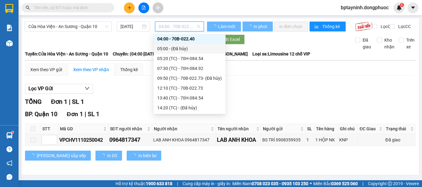
scroll to position [10, 0]
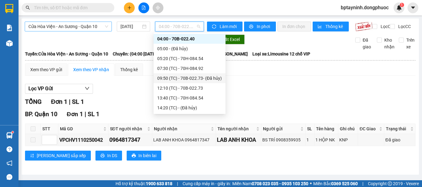
click at [87, 30] on span "Cửa Hòa Viện - An Sương - Quận 10" at bounding box center [68, 26] width 80 height 9
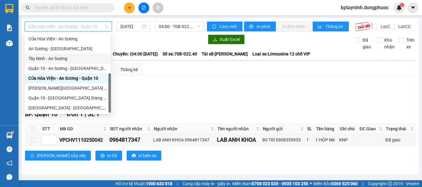
scroll to position [18, 0]
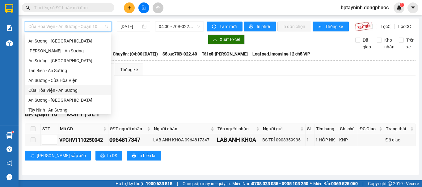
click at [54, 90] on div "Cửa Hòa Viện - An Sương" at bounding box center [67, 90] width 79 height 7
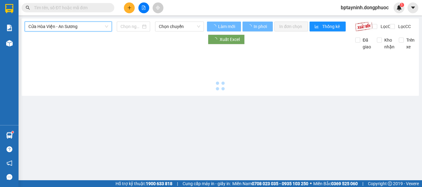
type input "[DATE]"
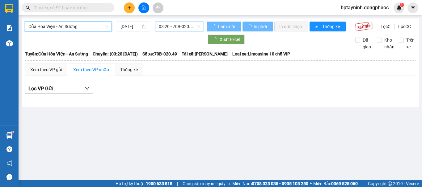
click at [177, 26] on span "03:20 - 70B-020.49" at bounding box center [179, 26] width 41 height 9
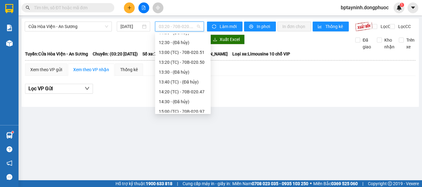
scroll to position [216, 0]
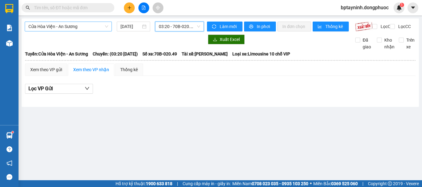
click at [102, 27] on span "Cửa Hòa Viện - An Sương" at bounding box center [68, 26] width 80 height 9
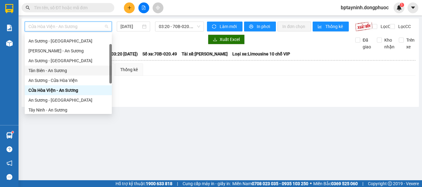
scroll to position [69, 0]
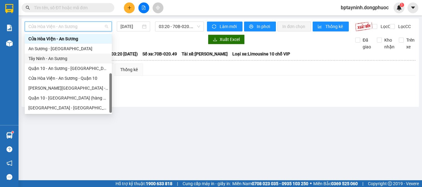
click at [63, 60] on div "Tây Ninh - An Sương" at bounding box center [68, 58] width 80 height 7
type input "[DATE]"
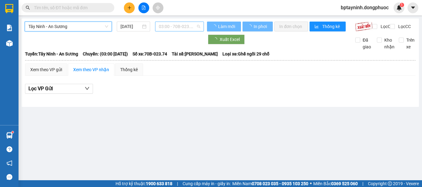
click at [171, 28] on span "03:00 - 70B-023.74" at bounding box center [179, 26] width 41 height 9
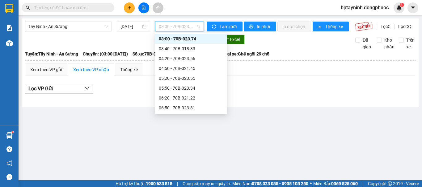
scroll to position [257, 0]
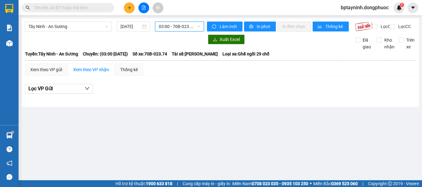
click at [68, 6] on input "text" at bounding box center [70, 7] width 73 height 7
paste input "BPQ101210250058"
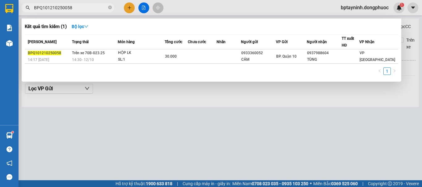
type input "BPQ101210250058"
click at [132, 10] on div at bounding box center [211, 93] width 422 height 187
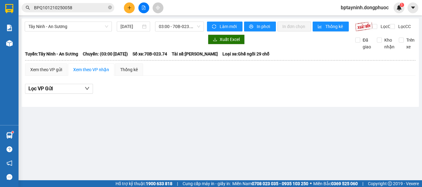
click at [128, 10] on button at bounding box center [129, 7] width 11 height 11
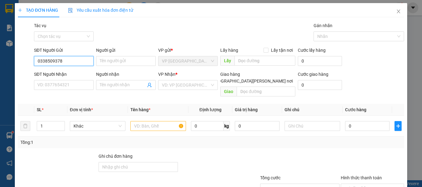
type input "0338509378"
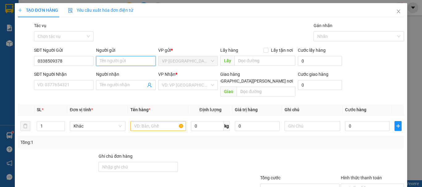
click at [139, 61] on input "Người gửi" at bounding box center [126, 61] width 60 height 10
type input "CHÚ PHONG"
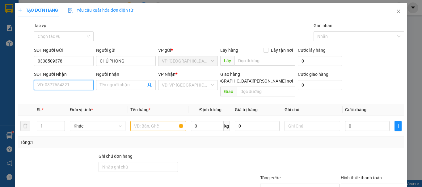
click at [73, 84] on input "SĐT Người Nhận" at bounding box center [64, 85] width 60 height 10
type input "0911479497"
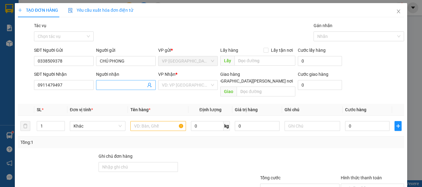
click at [110, 86] on input "Người nhận" at bounding box center [123, 85] width 46 height 7
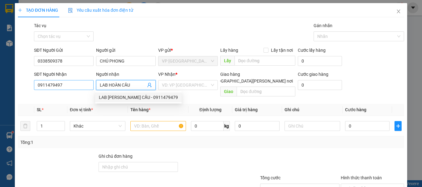
type input "LAB HOÀN CẦU"
click at [77, 85] on input "0911479497" at bounding box center [64, 85] width 60 height 10
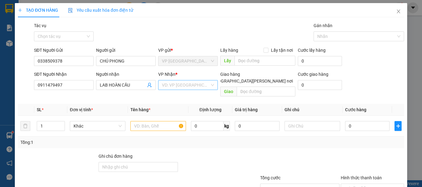
click at [184, 86] on input "search" at bounding box center [186, 85] width 48 height 9
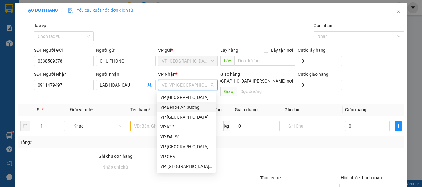
click at [192, 109] on div "VP Bến xe An Sương" at bounding box center [186, 107] width 52 height 7
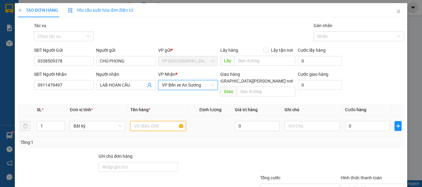
click at [161, 121] on input "text" at bounding box center [158, 126] width 56 height 10
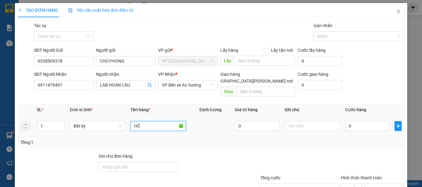
type input "H"
type input "HỘP NK"
click at [364, 121] on input "0" at bounding box center [367, 126] width 44 height 10
type input "2"
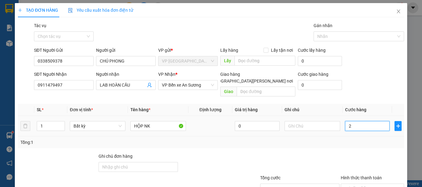
type input "20"
type input "20.000"
click at [365, 139] on div "Tổng: 1" at bounding box center [210, 142] width 381 height 7
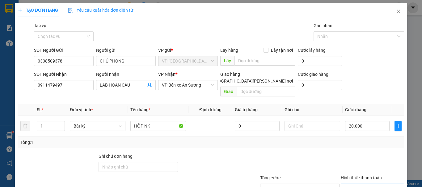
scroll to position [41, 0]
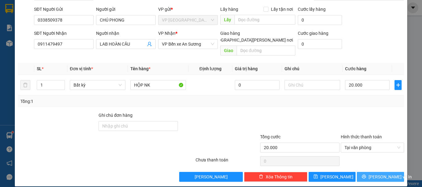
click at [376, 174] on span "Lưu và In" at bounding box center [389, 177] width 43 height 7
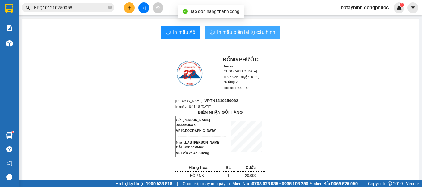
click at [260, 37] on button "In mẫu biên lai tự cấu hình" at bounding box center [242, 32] width 75 height 12
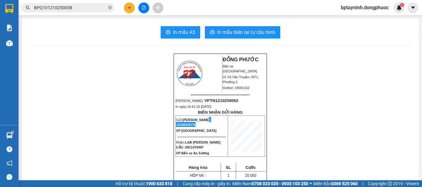
click at [202, 122] on p "Gửi: CHÚ PHONG - 0338509378" at bounding box center [201, 122] width 51 height 10
click at [127, 9] on button at bounding box center [129, 7] width 11 height 11
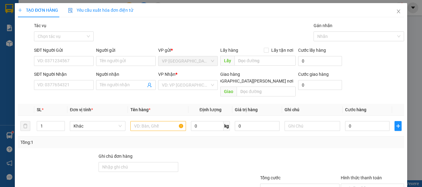
click at [73, 54] on div "SĐT Người Gửi" at bounding box center [64, 51] width 60 height 9
click at [71, 60] on input "SĐT Người Gửi" at bounding box center [64, 61] width 60 height 10
paste input "0338509378"
click at [39, 60] on input "0338509378" at bounding box center [64, 61] width 60 height 10
type input "0338509378"
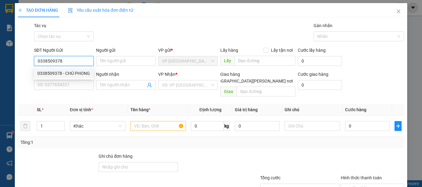
click at [74, 73] on div "0338509378 - CHÚ PHONG" at bounding box center [63, 73] width 52 height 7
type input "CHÚ PHONG"
type input "0911479497"
type input "LAB HOÀN CẦU"
type input "20.000"
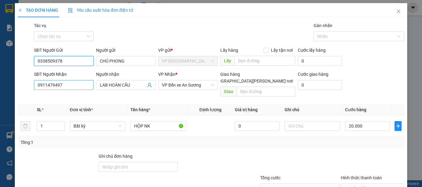
type input "0338509378"
drag, startPoint x: 77, startPoint y: 83, endPoint x: 0, endPoint y: 103, distance: 79.1
click at [0, 103] on div "TẠO ĐƠN HÀNG Yêu cầu xuất hóa đơn điện tử Transit Pickup Surcharge Ids Transit …" at bounding box center [211, 93] width 422 height 187
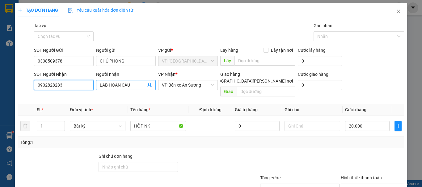
type input "0902828283"
drag, startPoint x: 136, startPoint y: 85, endPoint x: 73, endPoint y: 88, distance: 63.3
click at [73, 88] on div "SĐT Người Nhận 0902828283 0902828283 Người nhận LAB HOÀN CẦU VP Nhận * VP Bến x…" at bounding box center [219, 85] width 372 height 28
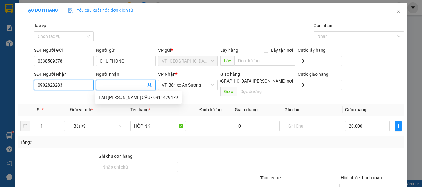
click at [73, 88] on input "0902828283" at bounding box center [64, 85] width 60 height 10
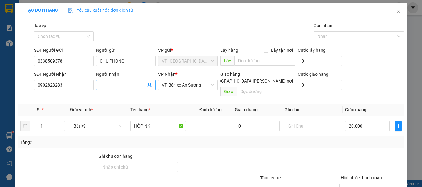
click at [114, 86] on input "Người nhận" at bounding box center [123, 85] width 46 height 7
click at [187, 85] on span "VP Bến xe An Sương" at bounding box center [188, 85] width 52 height 9
type input "LAB SONG MỸ"
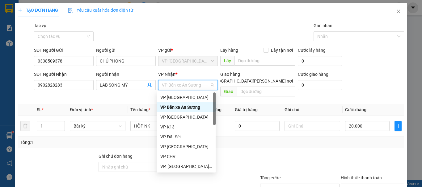
click at [190, 109] on div "VP Bến xe An Sương" at bounding box center [186, 107] width 52 height 7
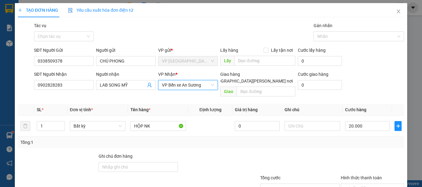
drag, startPoint x: 365, startPoint y: 134, endPoint x: 368, endPoint y: 151, distance: 17.0
click at [365, 139] on div "Tổng: 1" at bounding box center [210, 142] width 381 height 7
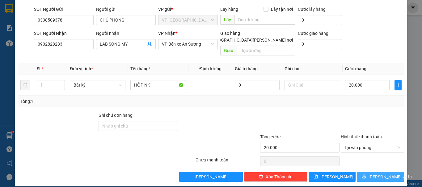
click at [384, 174] on span "Lưu và In" at bounding box center [389, 177] width 43 height 7
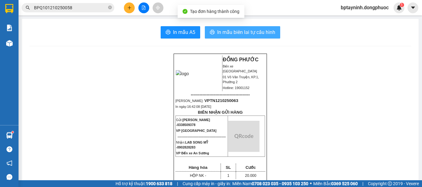
click at [211, 31] on icon "printer" at bounding box center [212, 32] width 5 height 5
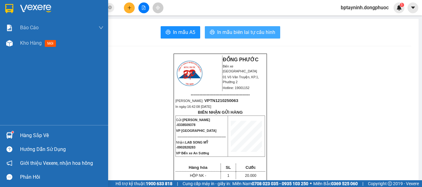
drag, startPoint x: 7, startPoint y: 134, endPoint x: 19, endPoint y: 132, distance: 12.5
click at [6, 134] on img at bounding box center [9, 135] width 6 height 6
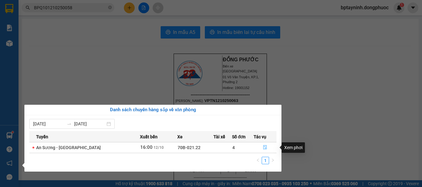
click at [263, 149] on icon "file-done" at bounding box center [265, 148] width 4 height 4
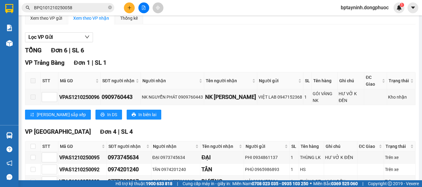
scroll to position [103, 0]
